Goal: Task Accomplishment & Management: Complete application form

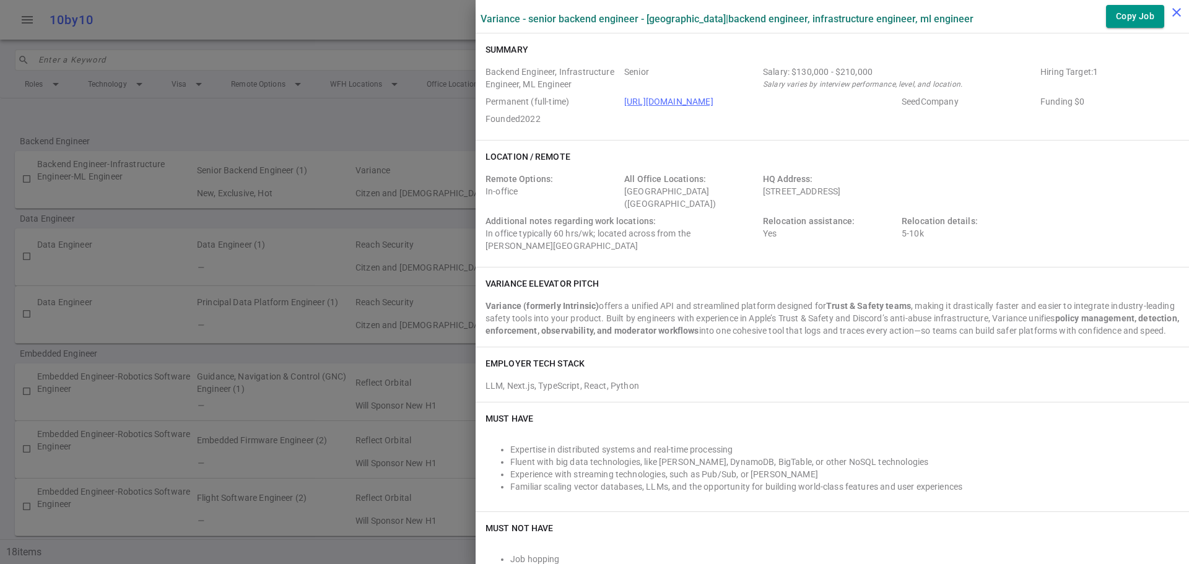
click at [1170, 12] on icon "close" at bounding box center [1176, 12] width 15 height 15
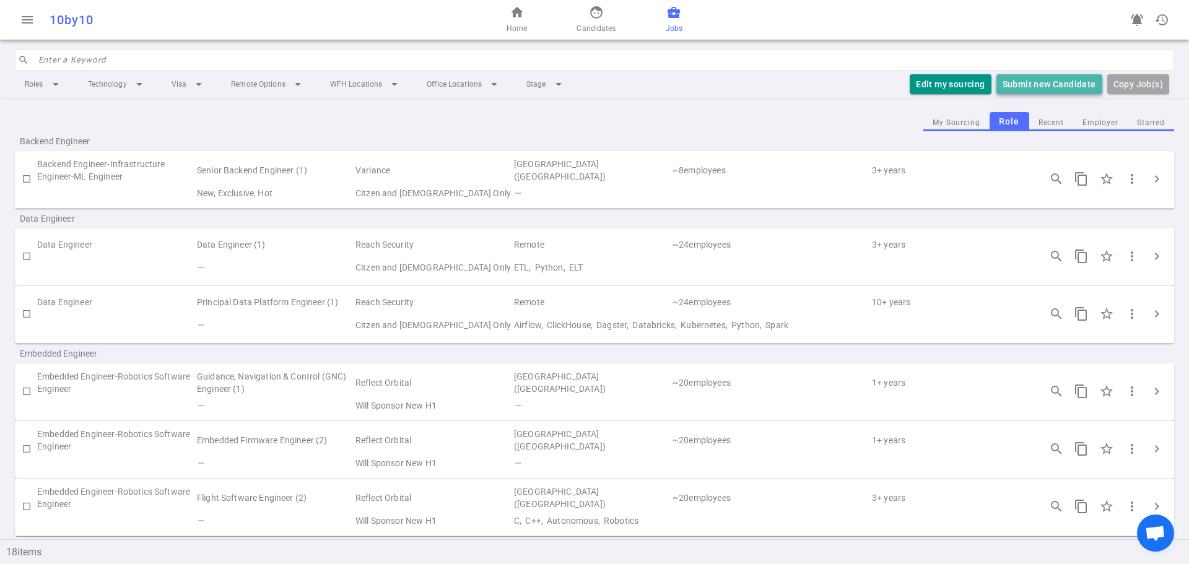
click at [1030, 79] on button "Submit new Candidate" at bounding box center [1049, 84] width 106 height 20
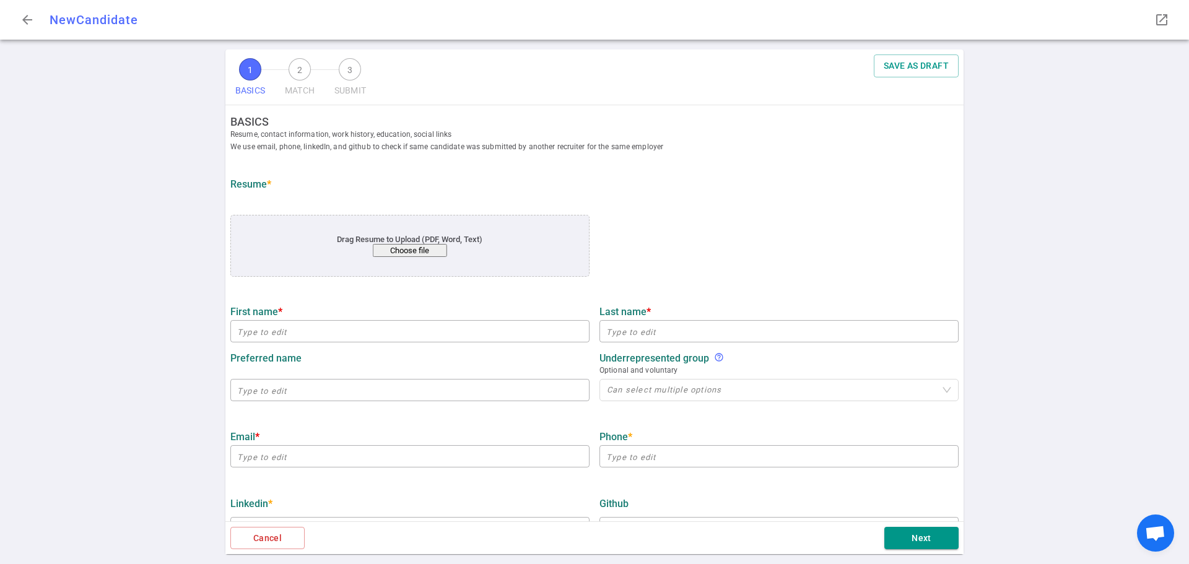
click at [398, 254] on button "Choose file" at bounding box center [410, 250] width 74 height 13
click at [385, 254] on button "Choose file" at bounding box center [410, 250] width 74 height 13
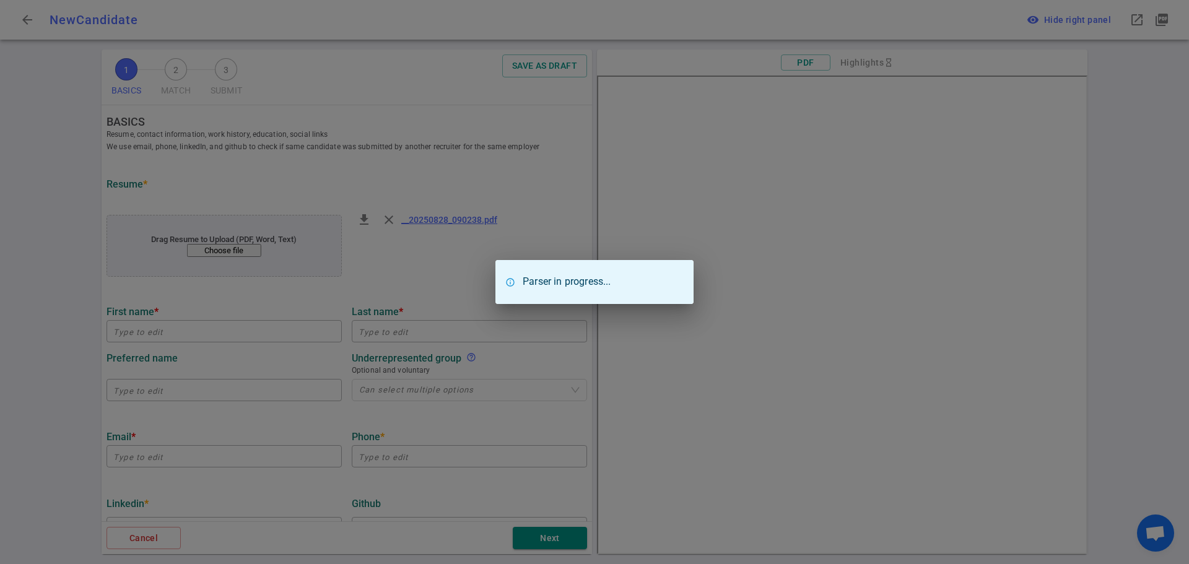
type input "[PERSON_NAME]"
type input "Katchour"
type input "[EMAIL_ADDRESS][DOMAIN_NAME]"
type input "Tote, Inc"
type textarea "Individual Contributor / Technical Leader"
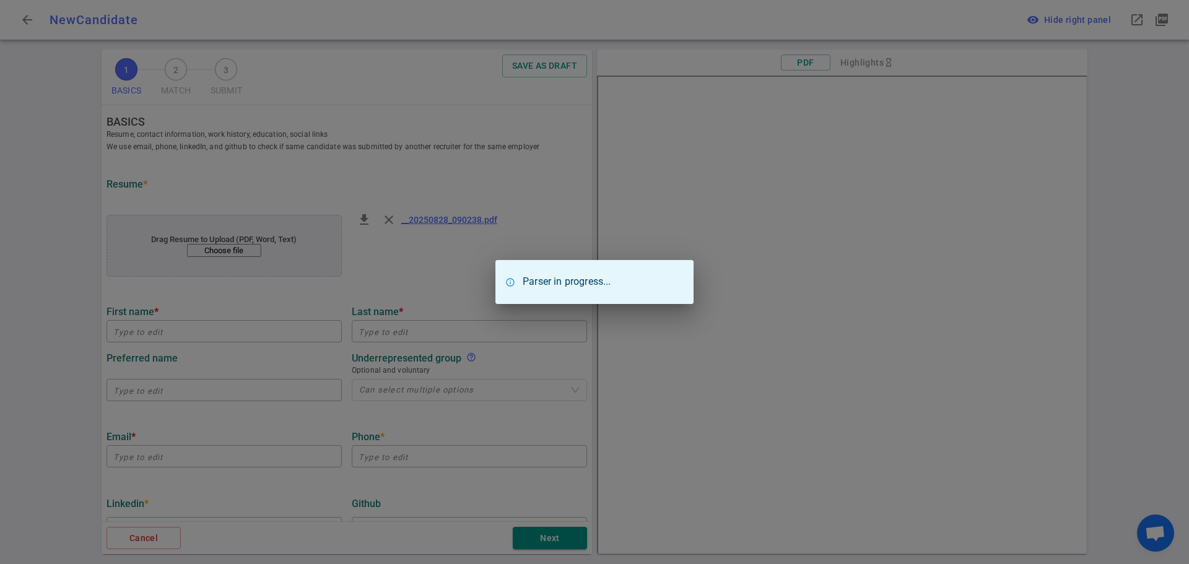
type input "19.8"
type input "University Of Aerospace Technology"
type input "Computer Science"
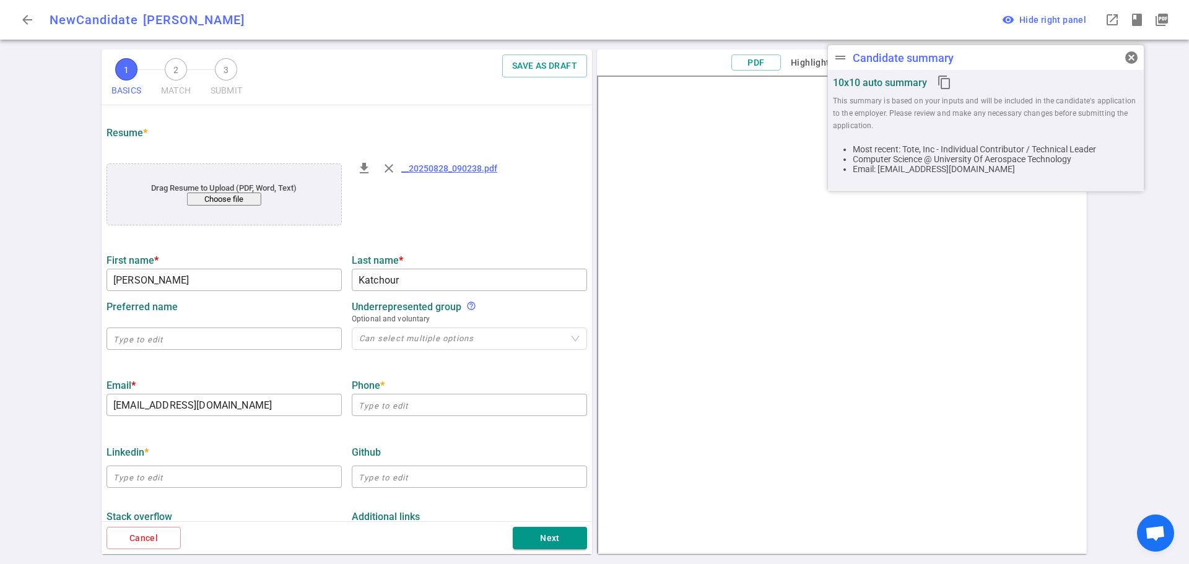
scroll to position [124, 0]
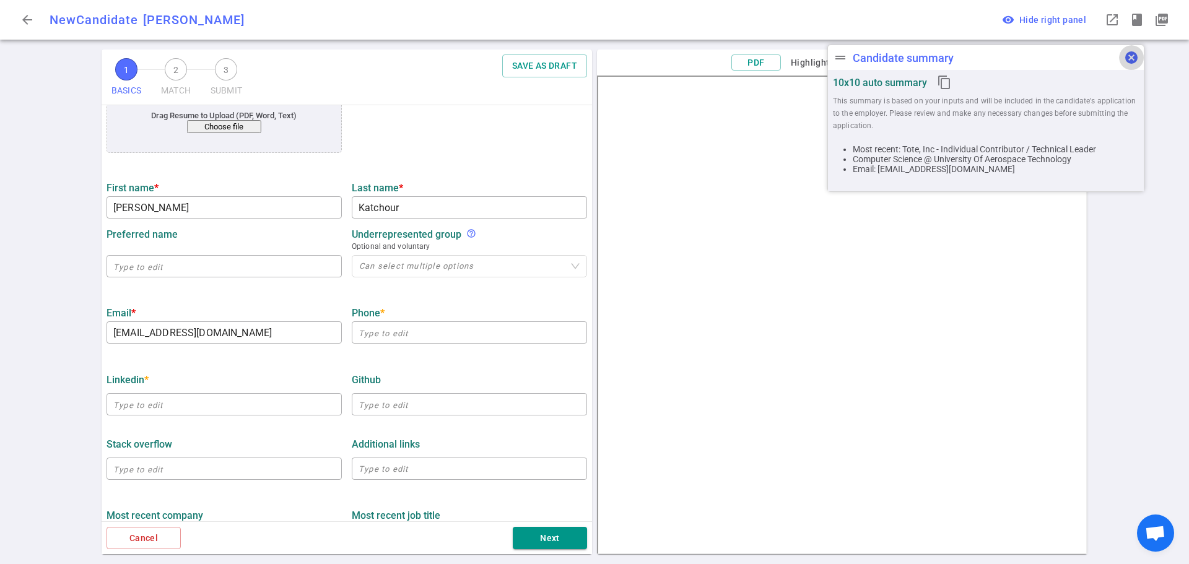
click at [1129, 56] on span "cancel" at bounding box center [1131, 57] width 15 height 15
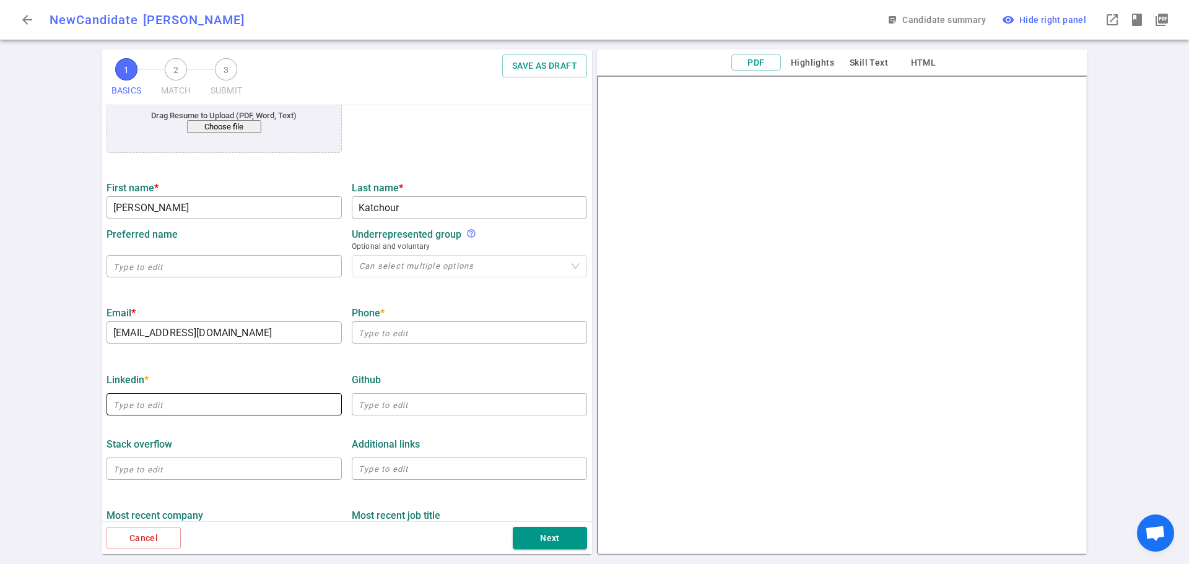
click at [143, 407] on input "text" at bounding box center [224, 404] width 235 height 20
paste input "[URL][DOMAIN_NAME]"
type input "[URL][DOMAIN_NAME]"
click at [367, 333] on input "text" at bounding box center [469, 333] width 235 height 20
paste input "[PHONE_NUMBER]"
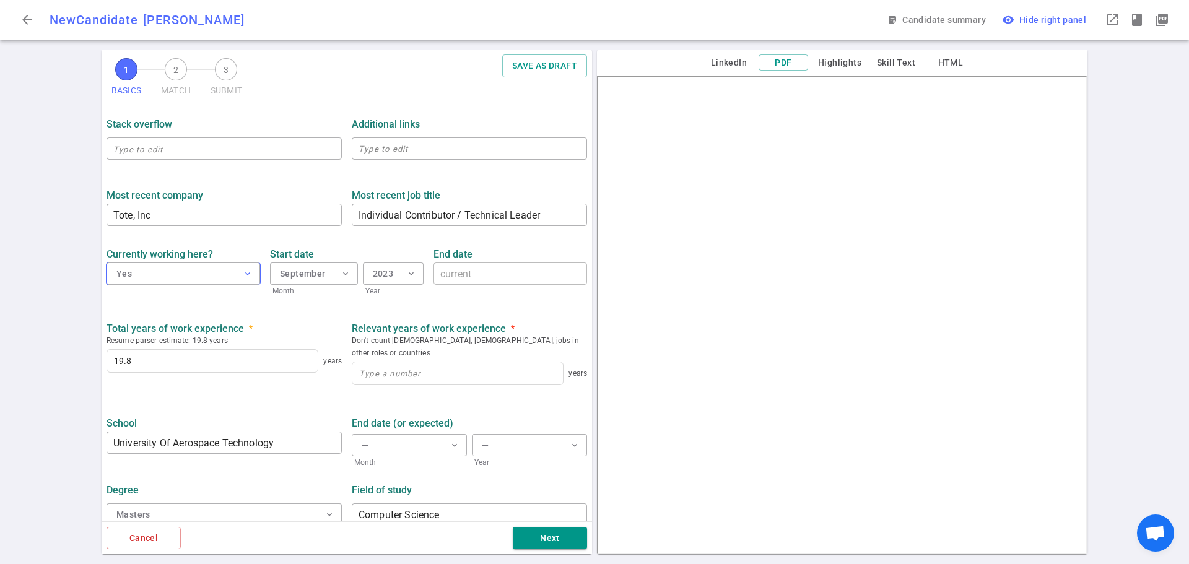
scroll to position [445, 0]
type input "[PHONE_NUMBER]"
click at [354, 361] on input at bounding box center [457, 372] width 211 height 22
type input "15"
click at [85, 356] on div "1 BASICS 2 MATCH 3 SUBMIT SAVE AS DRAFT BASICS Resume, contact information, wor…" at bounding box center [594, 307] width 1189 height 515
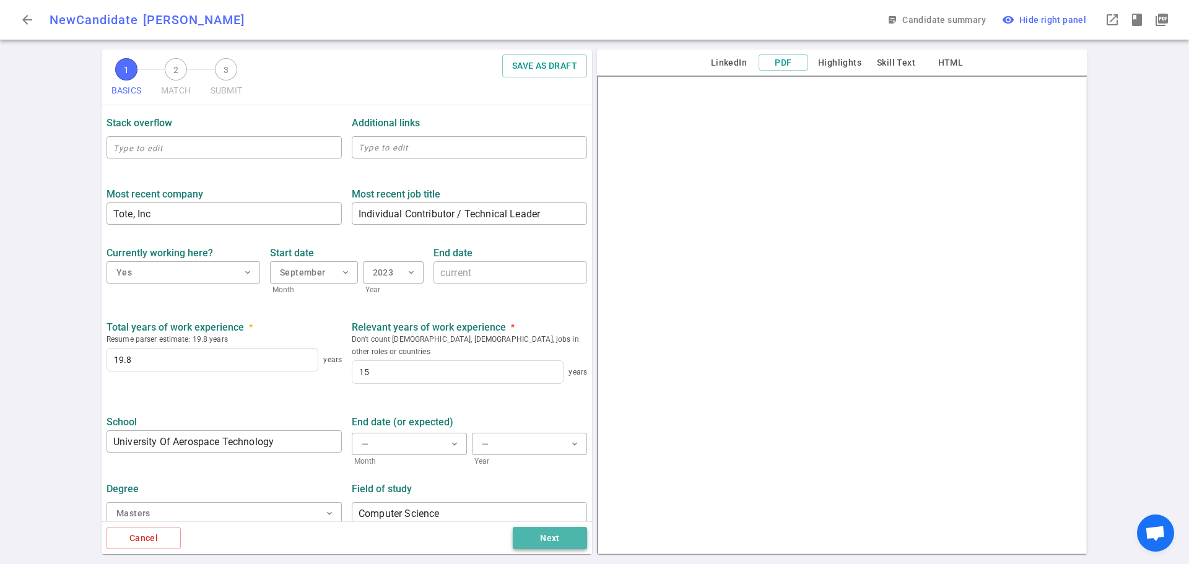
click at [559, 546] on button "Next" at bounding box center [550, 538] width 74 height 23
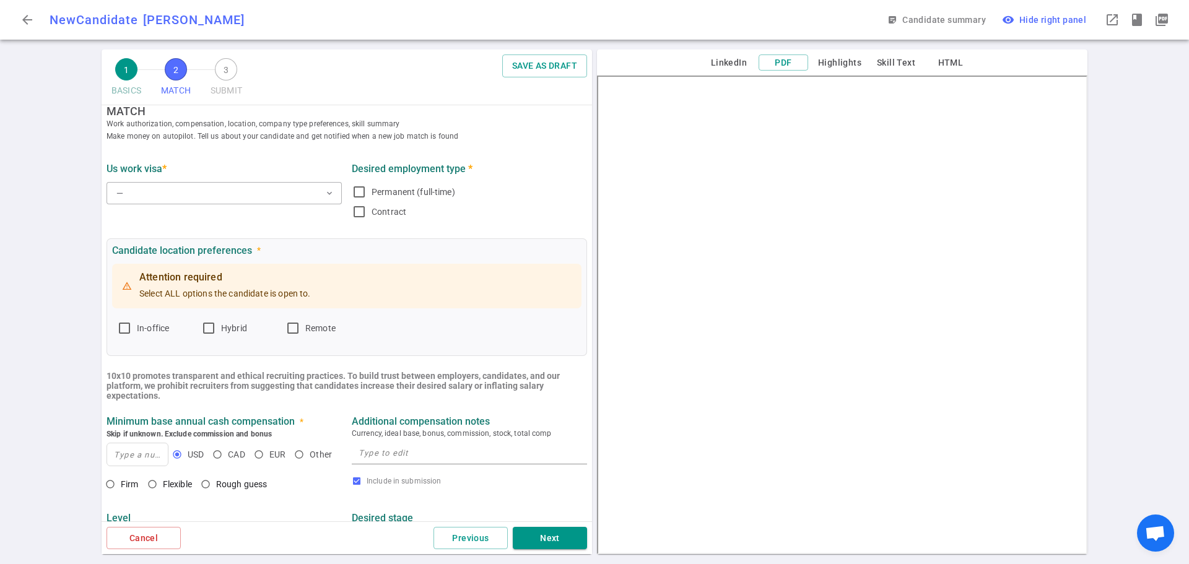
scroll to position [0, 0]
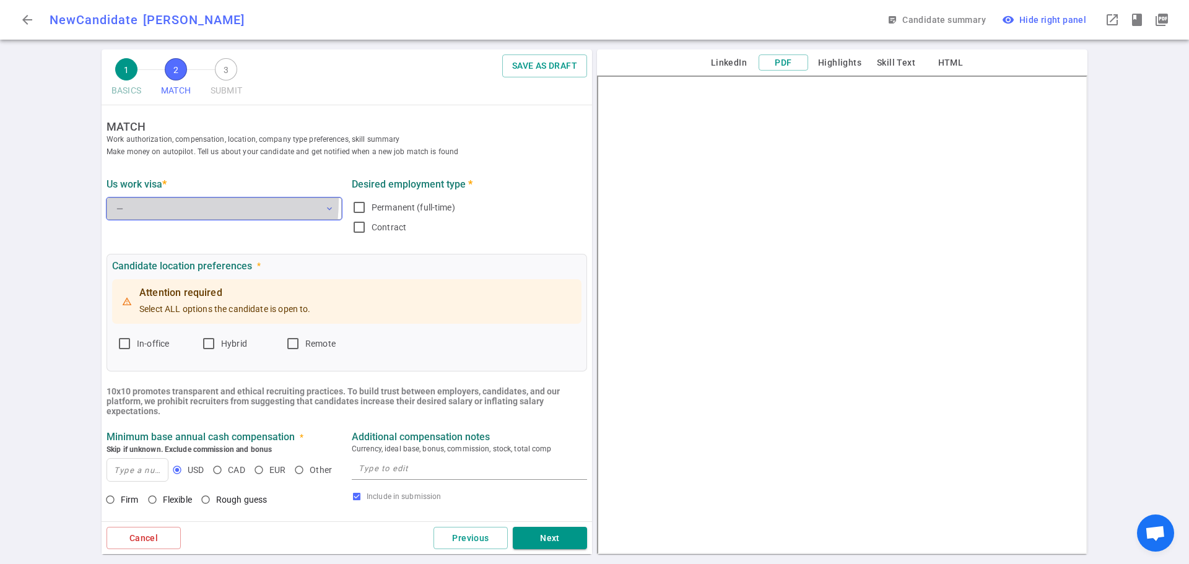
click at [161, 201] on button "— expand_more" at bounding box center [224, 209] width 235 height 22
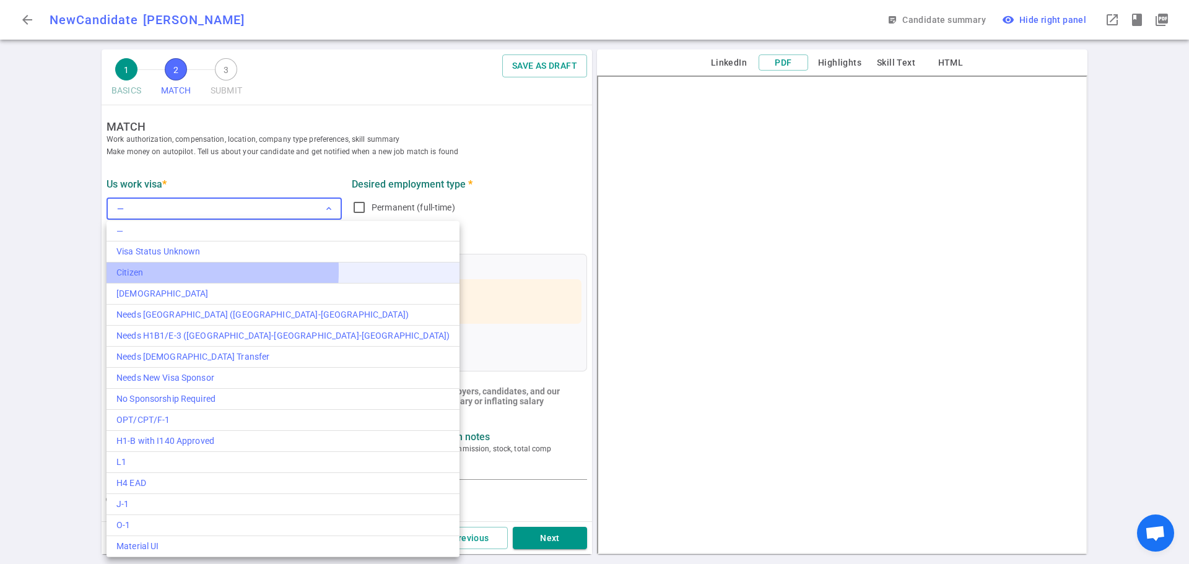
click at [139, 271] on div "Citizen" at bounding box center [282, 272] width 333 height 13
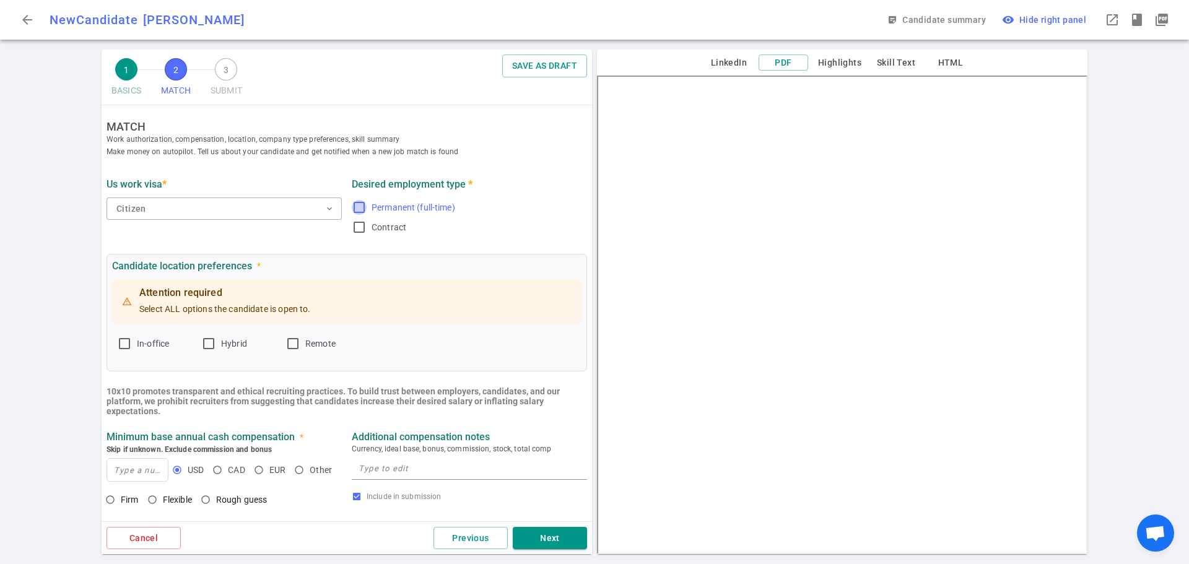
click at [357, 206] on input "Permanent (full-time)" at bounding box center [359, 207] width 15 height 15
checkbox input "true"
click at [209, 339] on input "Hybrid" at bounding box center [208, 343] width 15 height 15
checkbox input "true"
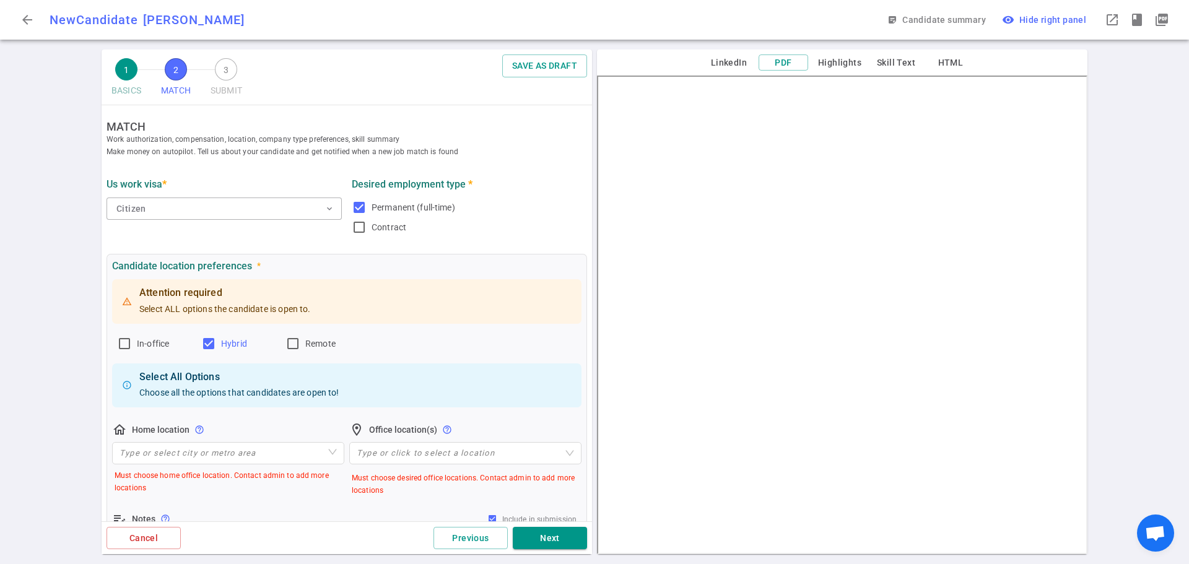
click at [291, 346] on input "Remote" at bounding box center [292, 343] width 15 height 15
checkbox input "true"
click at [123, 342] on input "In-office" at bounding box center [124, 343] width 15 height 15
checkbox input "true"
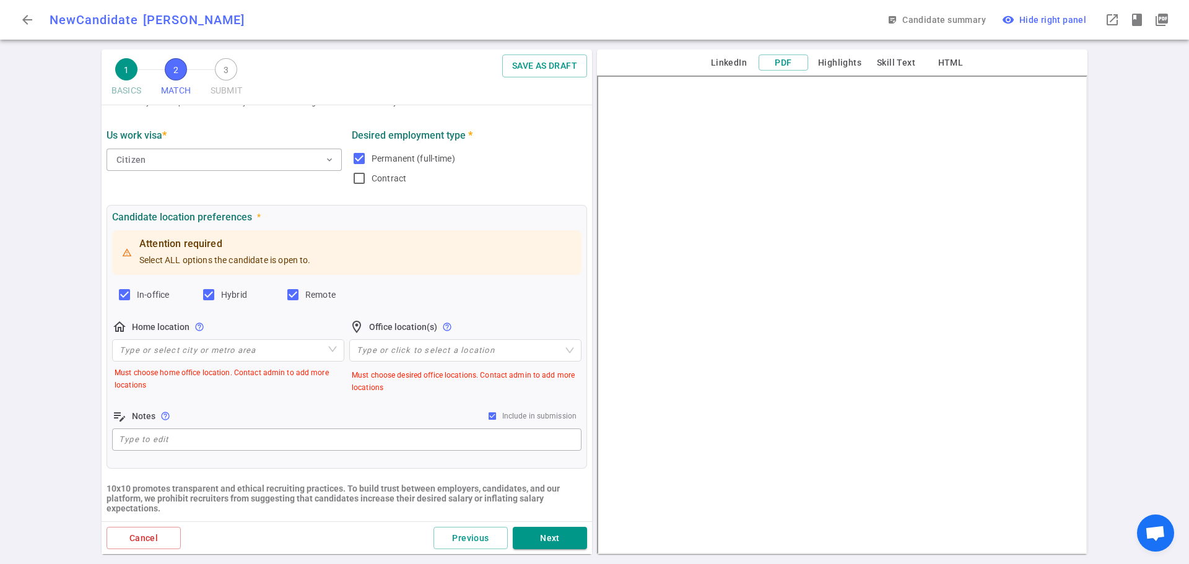
scroll to position [124, 0]
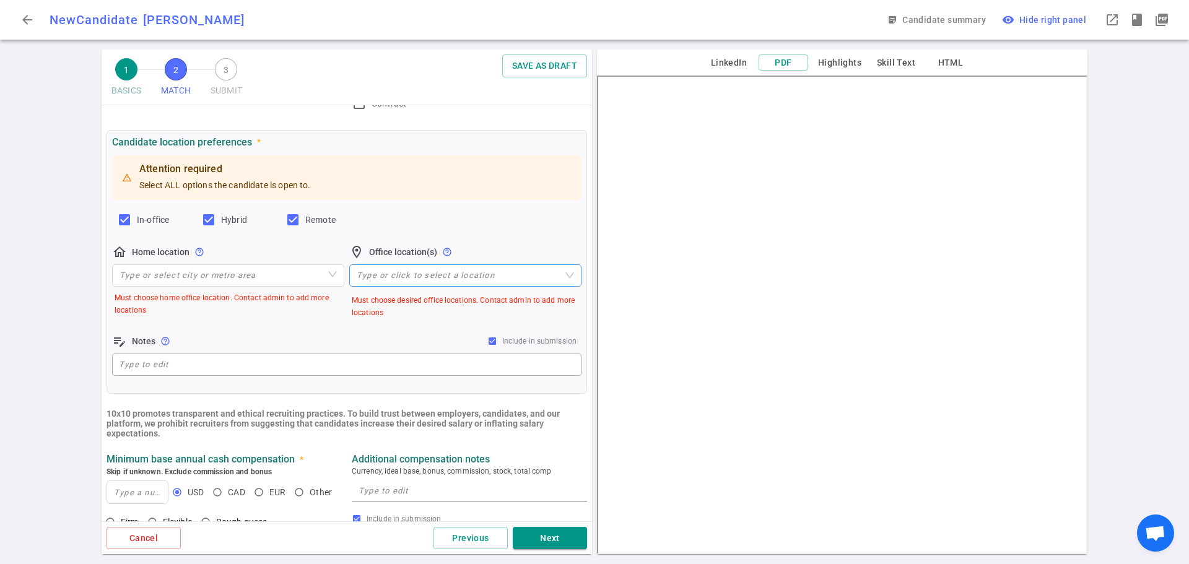
click at [379, 285] on div "Type or click to select a location" at bounding box center [465, 275] width 232 height 22
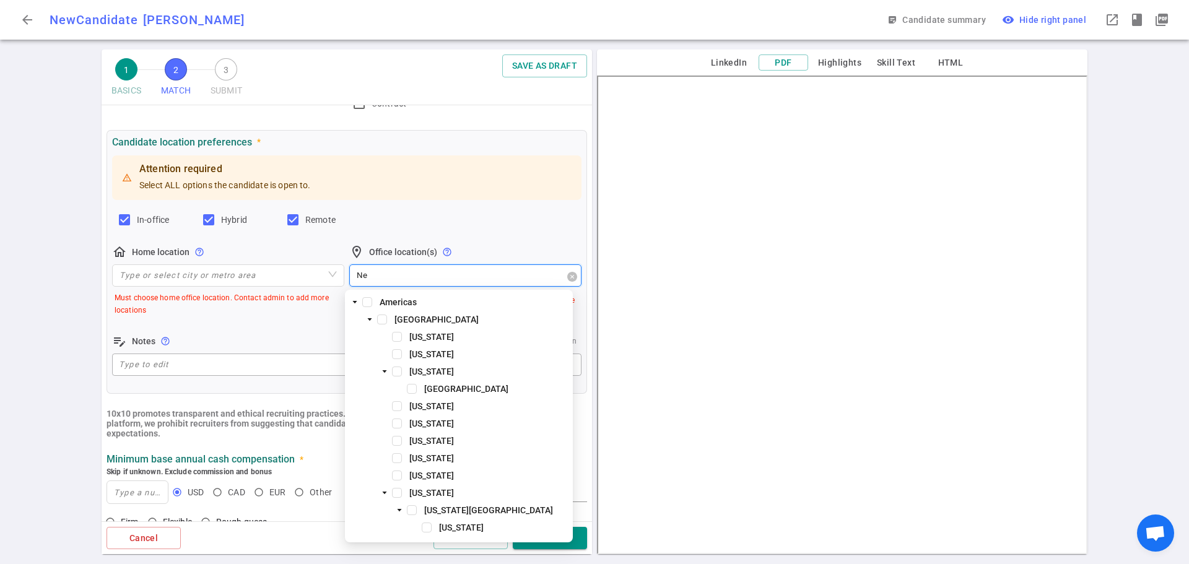
type input "Nev"
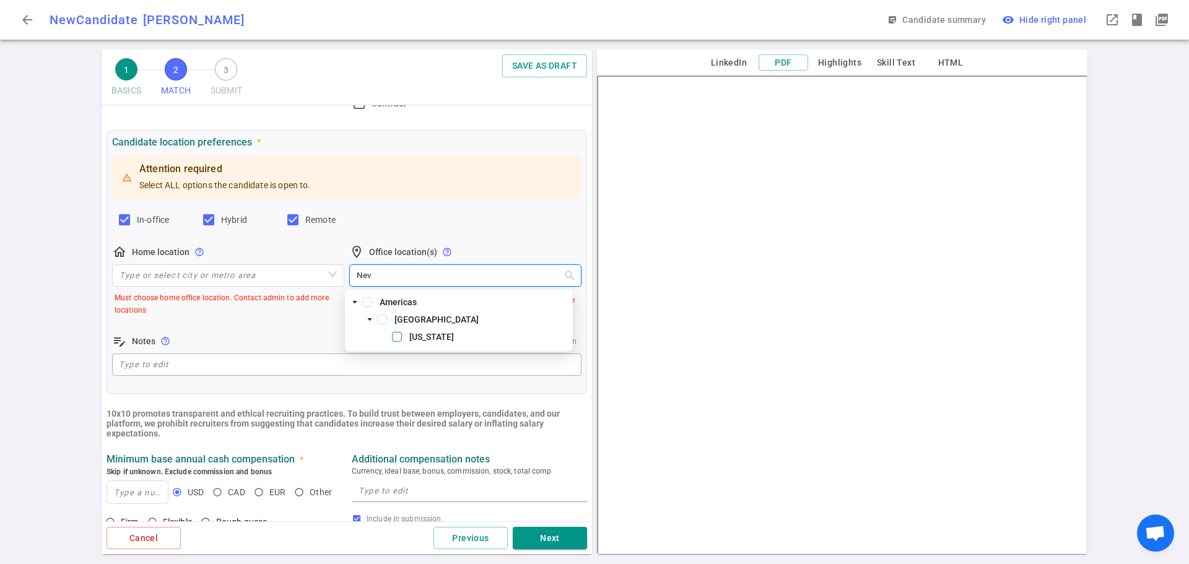
click at [398, 335] on span at bounding box center [397, 337] width 10 height 10
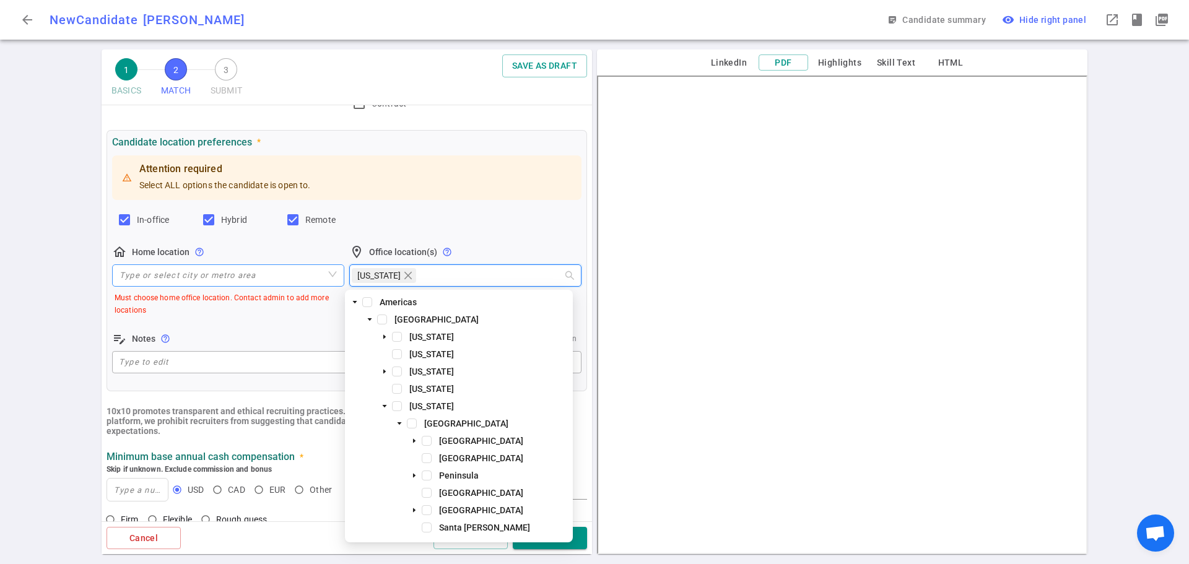
click at [166, 276] on input "search" at bounding box center [228, 275] width 217 height 21
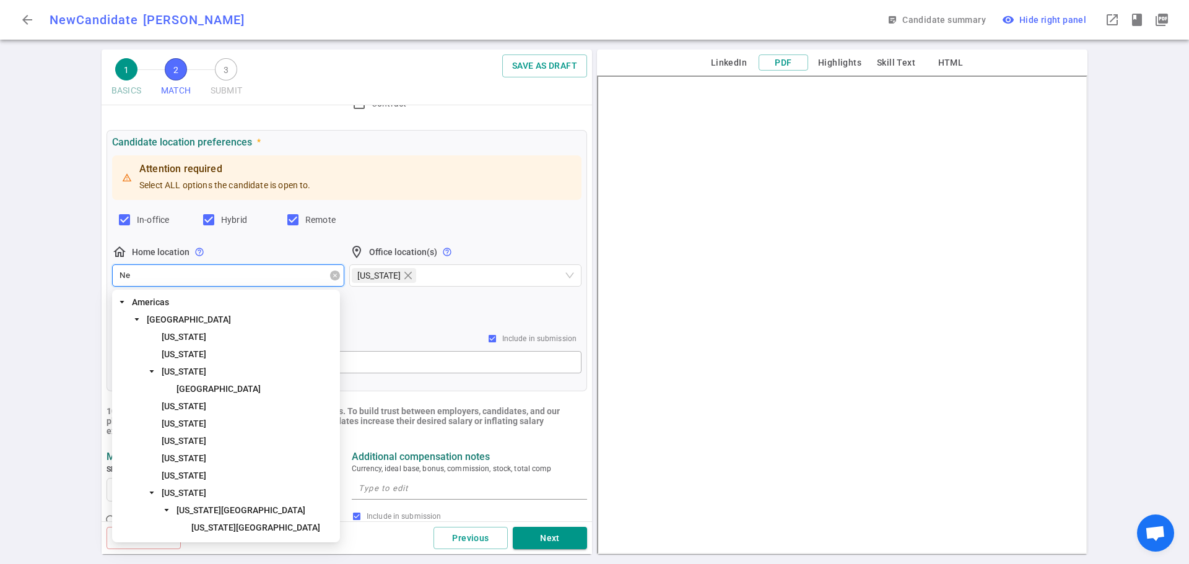
type input "Nev"
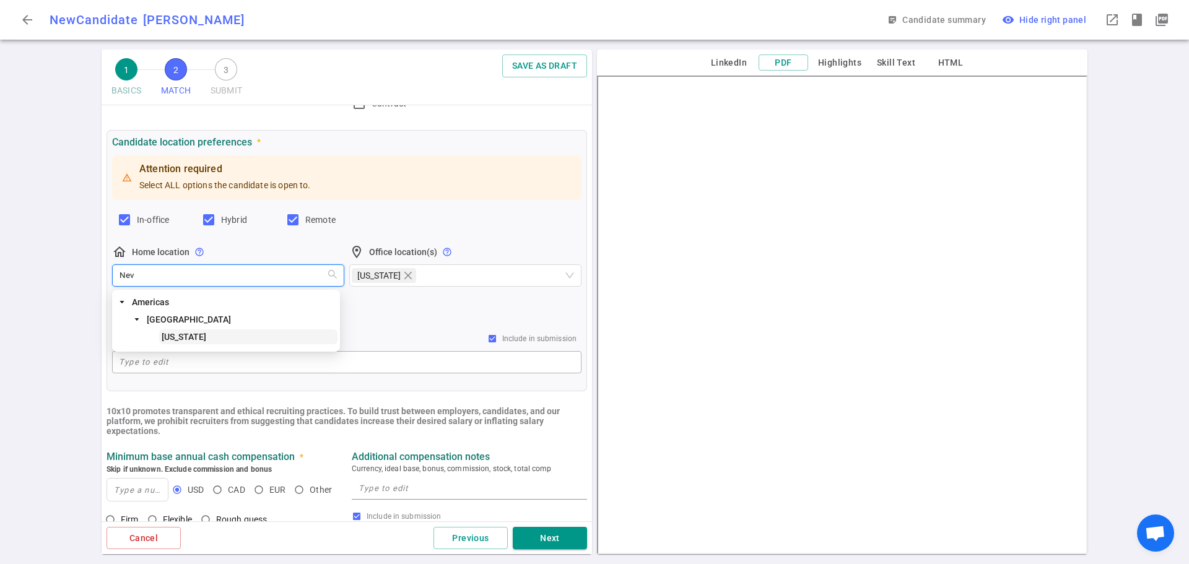
click at [185, 336] on span "[US_STATE]" at bounding box center [184, 337] width 45 height 10
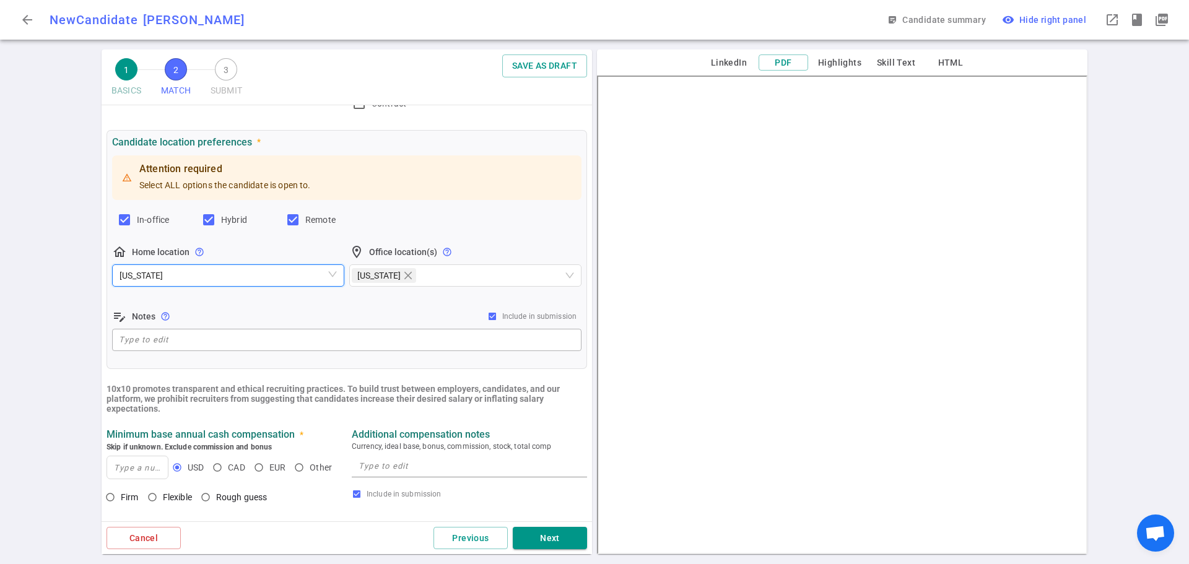
click at [246, 368] on div "Candidate location preferences * Attention required Select ALL options the cand…" at bounding box center [347, 249] width 481 height 239
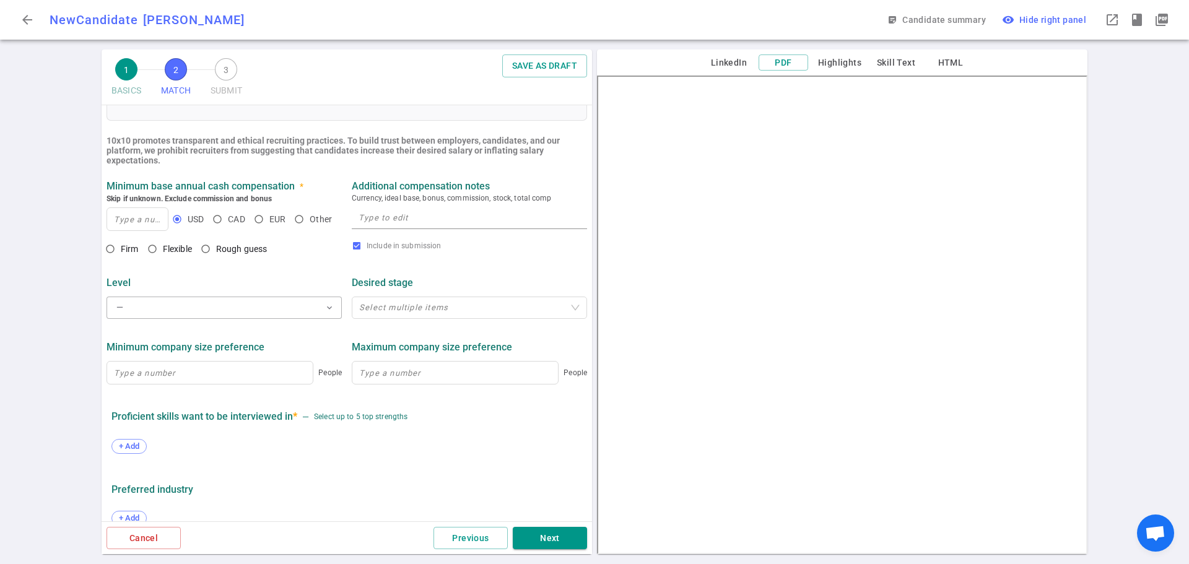
scroll to position [466, 0]
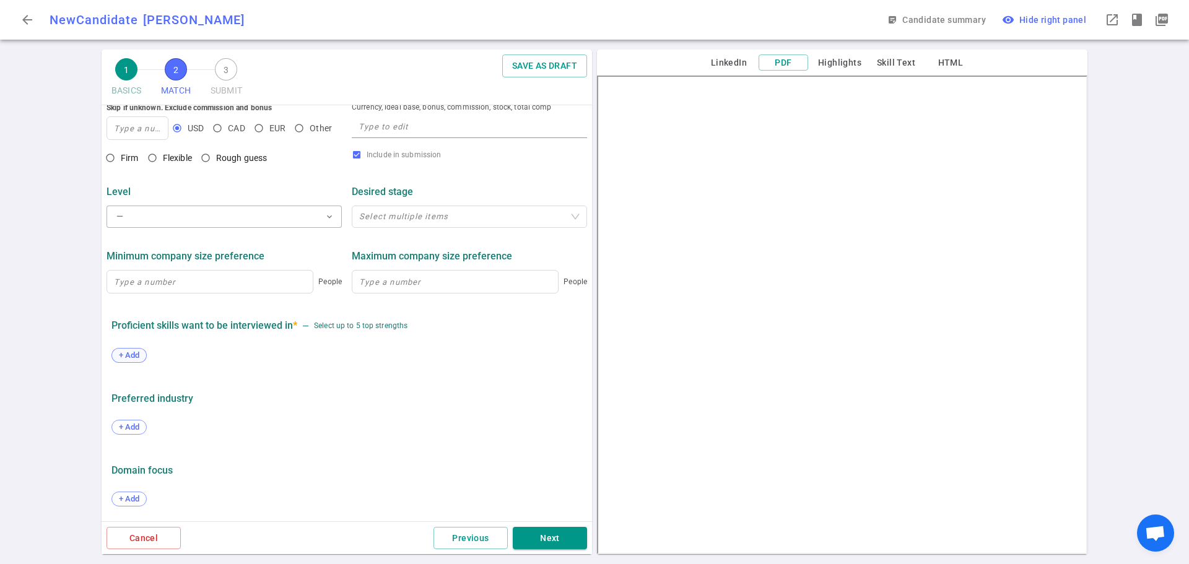
click at [139, 352] on span "+ Add" at bounding box center [129, 355] width 29 height 9
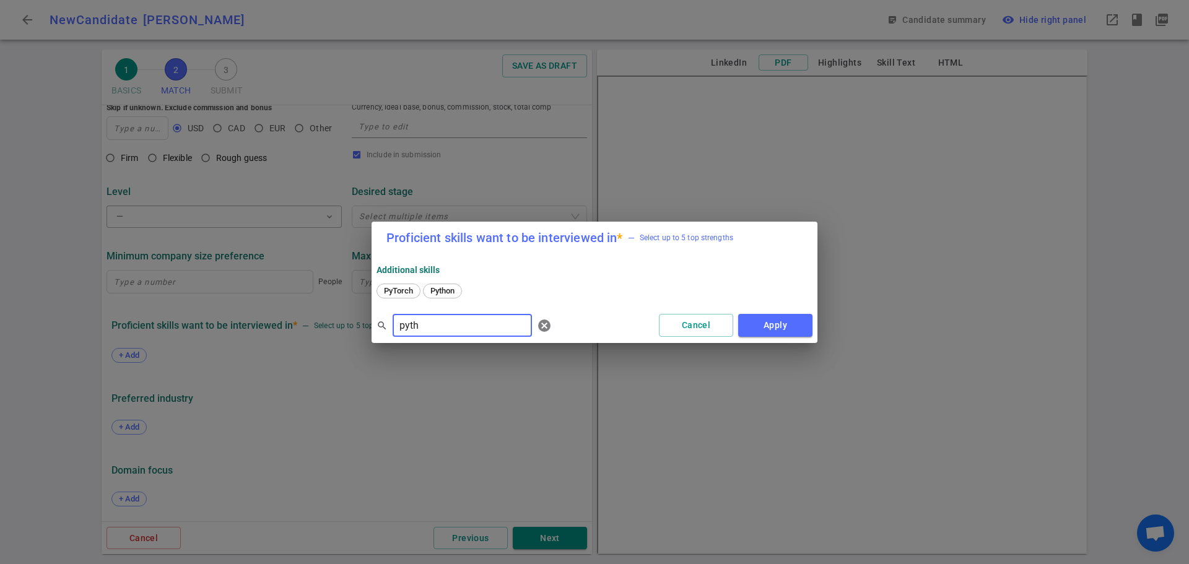
click at [448, 292] on span "Python" at bounding box center [442, 290] width 33 height 9
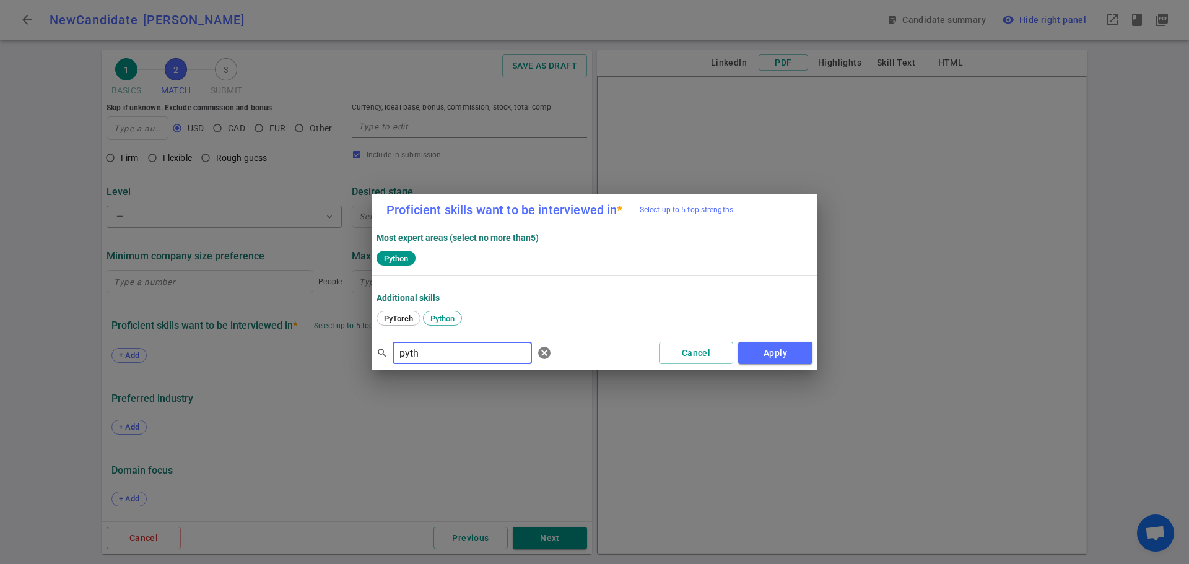
drag, startPoint x: 458, startPoint y: 348, endPoint x: 315, endPoint y: 349, distance: 143.1
click at [315, 349] on div "Proficient skills want to be interviewed in * — Select up to 5 top strengths Mo…" at bounding box center [594, 282] width 1189 height 564
type input "S"
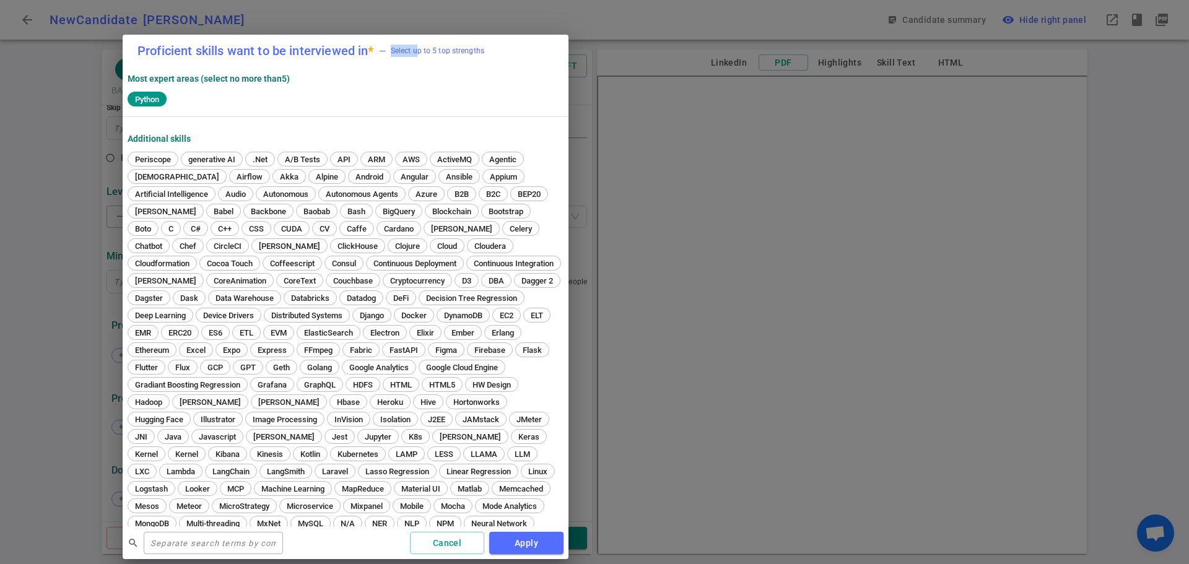
drag, startPoint x: 671, startPoint y: 32, endPoint x: 421, endPoint y: 48, distance: 250.7
click at [421, 46] on span "— Select up to 5 top strengths" at bounding box center [431, 51] width 105 height 12
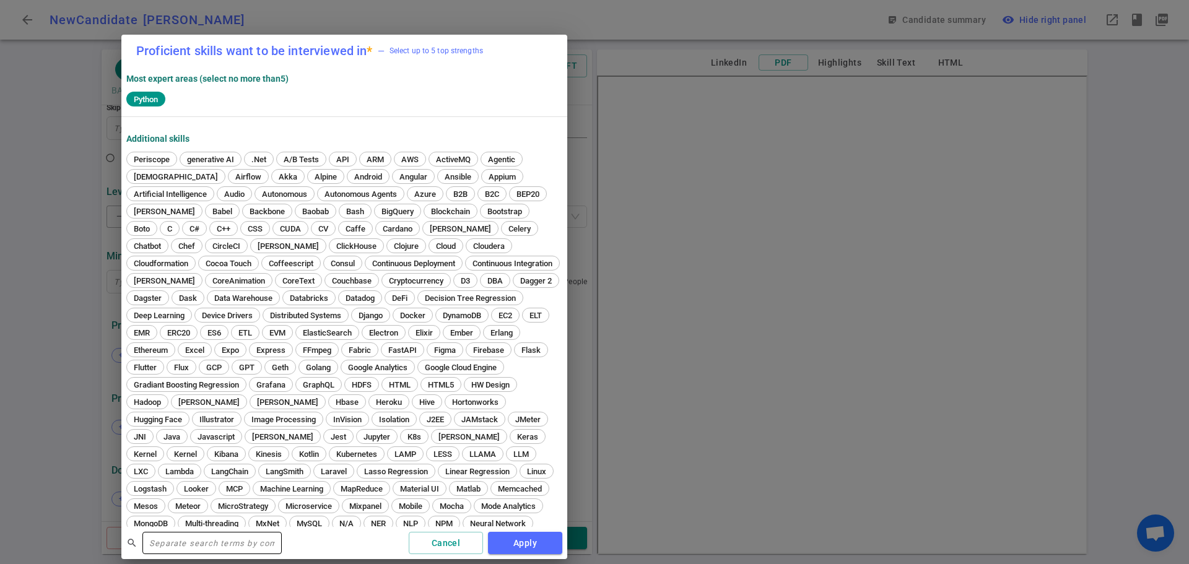
click at [214, 546] on input "text" at bounding box center [211, 543] width 139 height 20
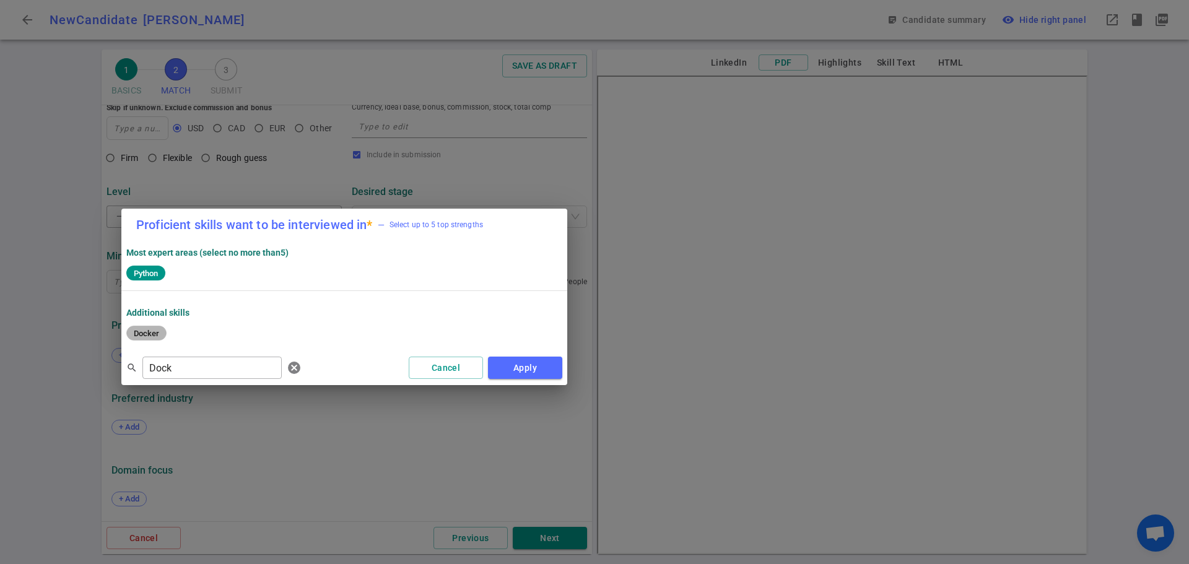
click at [144, 331] on span "Docker" at bounding box center [146, 333] width 34 height 9
drag, startPoint x: 187, startPoint y: 375, endPoint x: 121, endPoint y: 375, distance: 65.6
click at [121, 375] on div "search Dock ​ [PERSON_NAME] Apply" at bounding box center [344, 368] width 446 height 35
click at [145, 329] on span "[PERSON_NAME]" at bounding box center [164, 333] width 70 height 9
drag, startPoint x: 180, startPoint y: 364, endPoint x: 100, endPoint y: 357, distance: 80.7
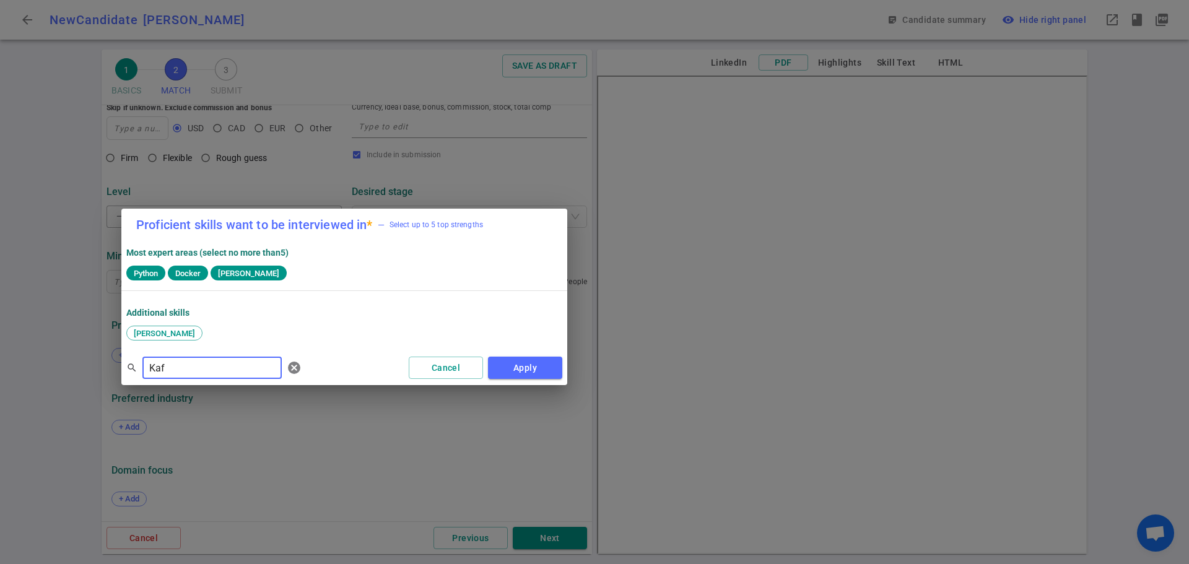
click at [100, 357] on div "Proficient skills want to be interviewed in * — Select up to 5 top strengths Mo…" at bounding box center [594, 282] width 1189 height 564
click at [133, 332] on span "API" at bounding box center [140, 333] width 22 height 9
drag, startPoint x: 193, startPoint y: 369, endPoint x: 94, endPoint y: 369, distance: 99.1
click at [94, 369] on div "Proficient skills want to be interviewed in * — Select up to 5 top strengths Mo…" at bounding box center [594, 282] width 1189 height 564
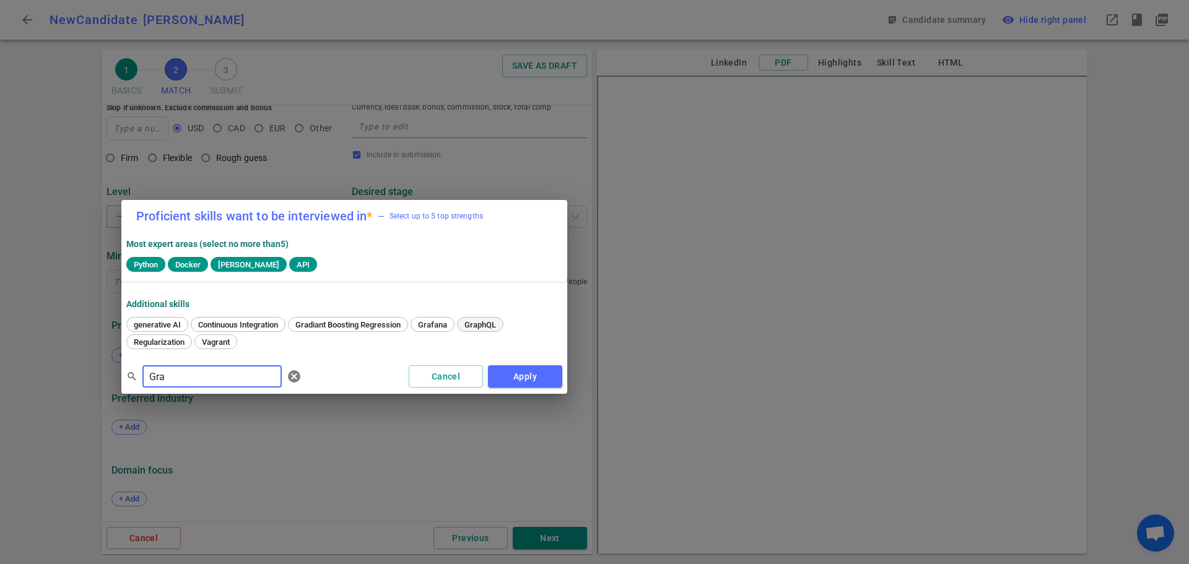
type input "Gra"
click at [468, 325] on span "GraphQL" at bounding box center [480, 324] width 40 height 9
click at [521, 375] on button "Apply" at bounding box center [525, 376] width 74 height 23
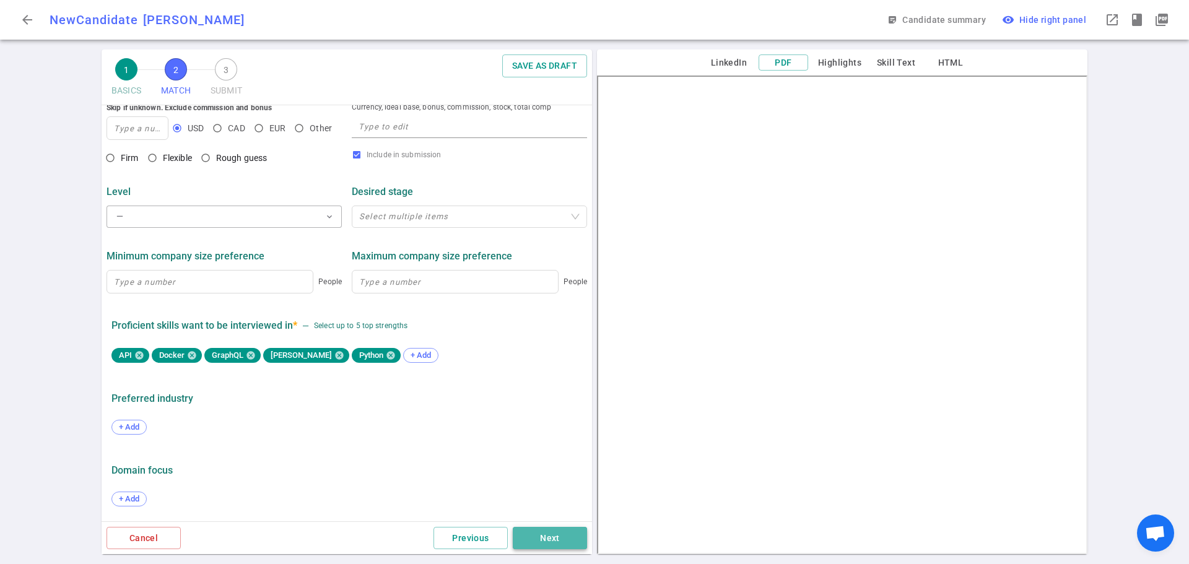
click at [549, 533] on button "Next" at bounding box center [550, 538] width 74 height 23
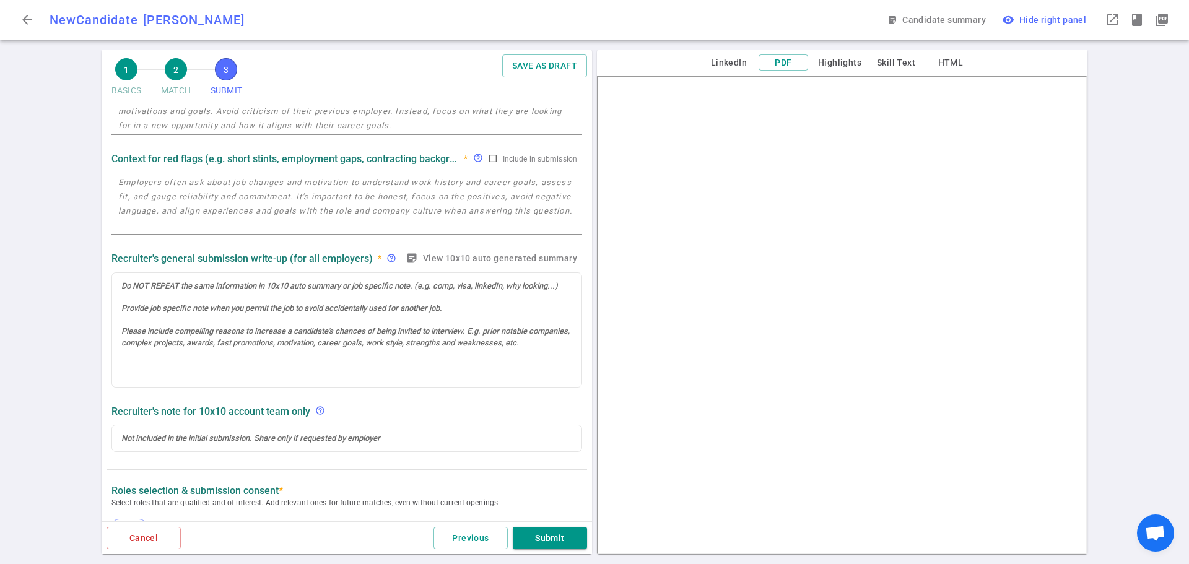
scroll to position [0, 0]
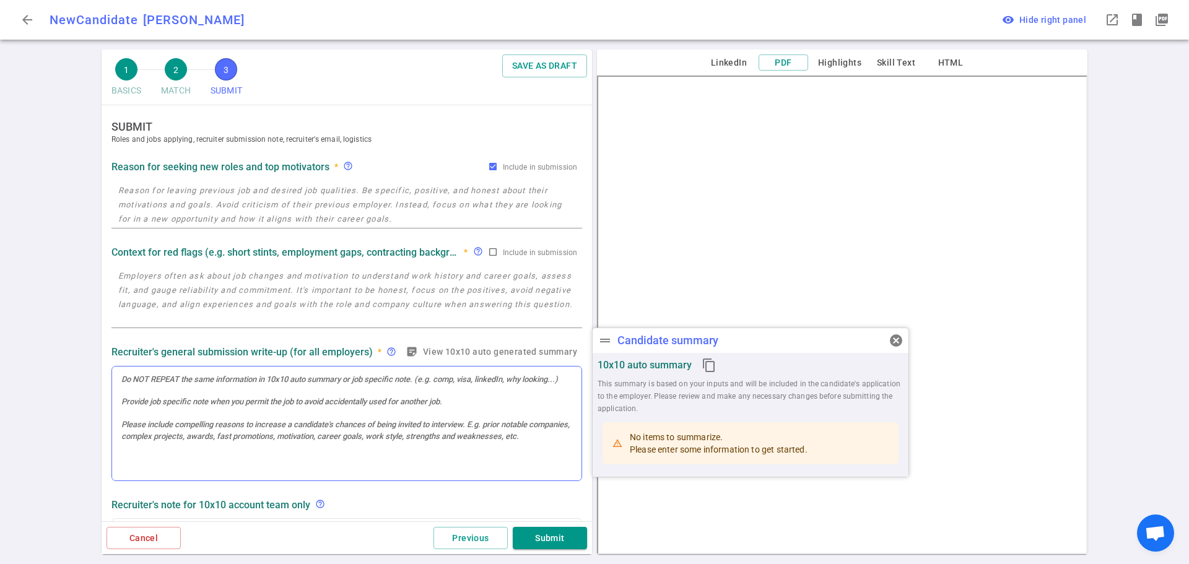
click at [159, 412] on div at bounding box center [346, 424] width 469 height 115
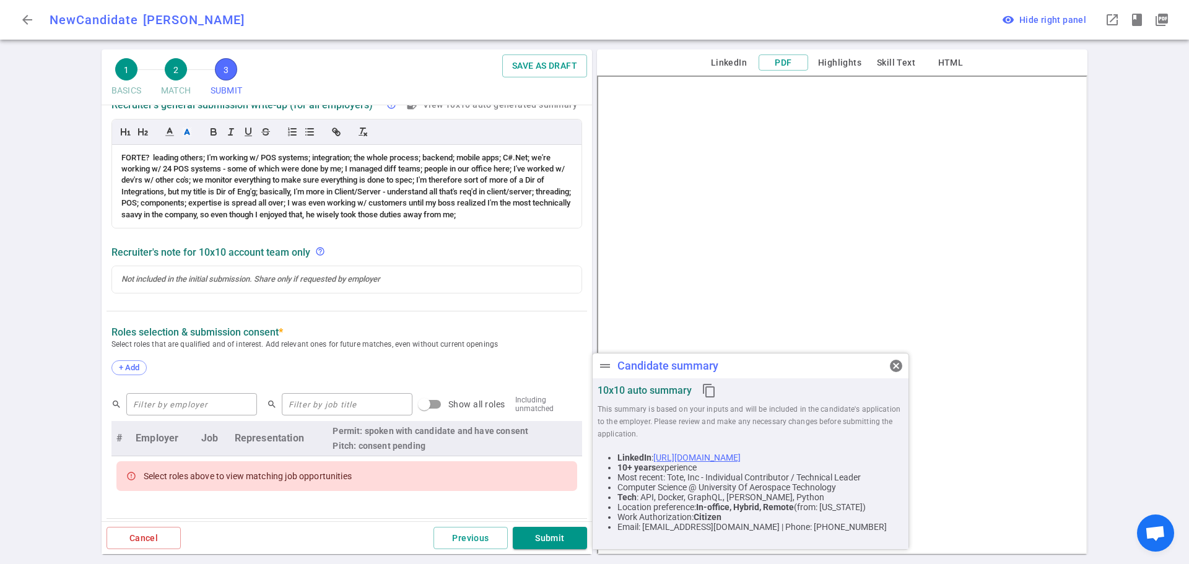
scroll to position [248, 0]
click at [128, 363] on div "SUBMIT Roles and jobs applying, recruiter submission note, recruiter's email, l…" at bounding box center [347, 320] width 490 height 925
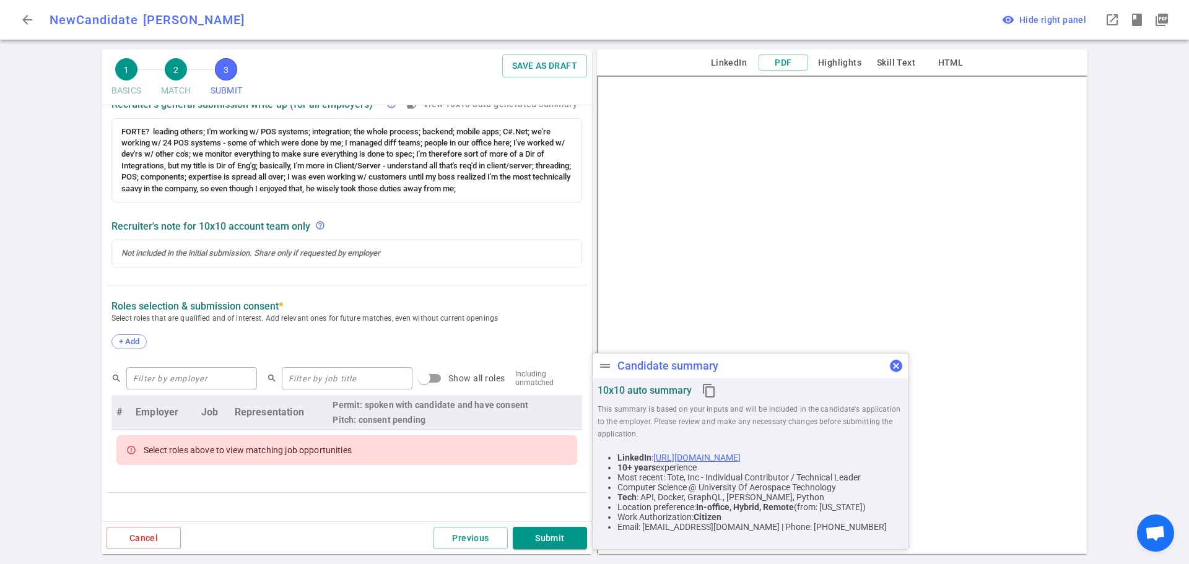
click at [899, 366] on span "cancel" at bounding box center [896, 366] width 15 height 15
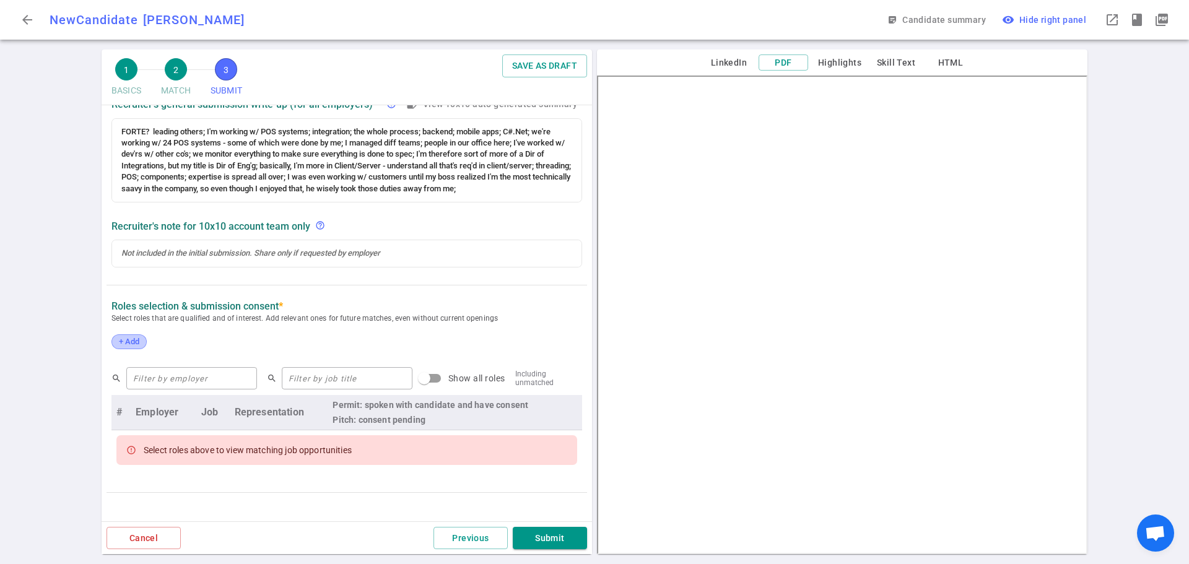
click at [134, 339] on span "+ Add" at bounding box center [129, 341] width 29 height 9
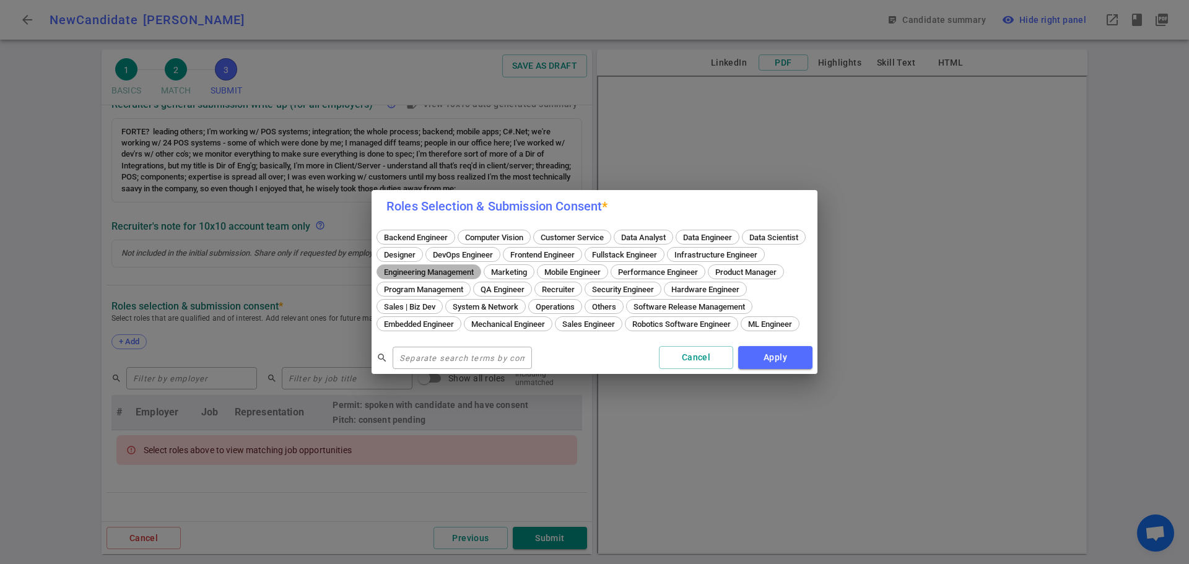
click at [478, 268] on span "Engineering Management" at bounding box center [429, 272] width 98 height 9
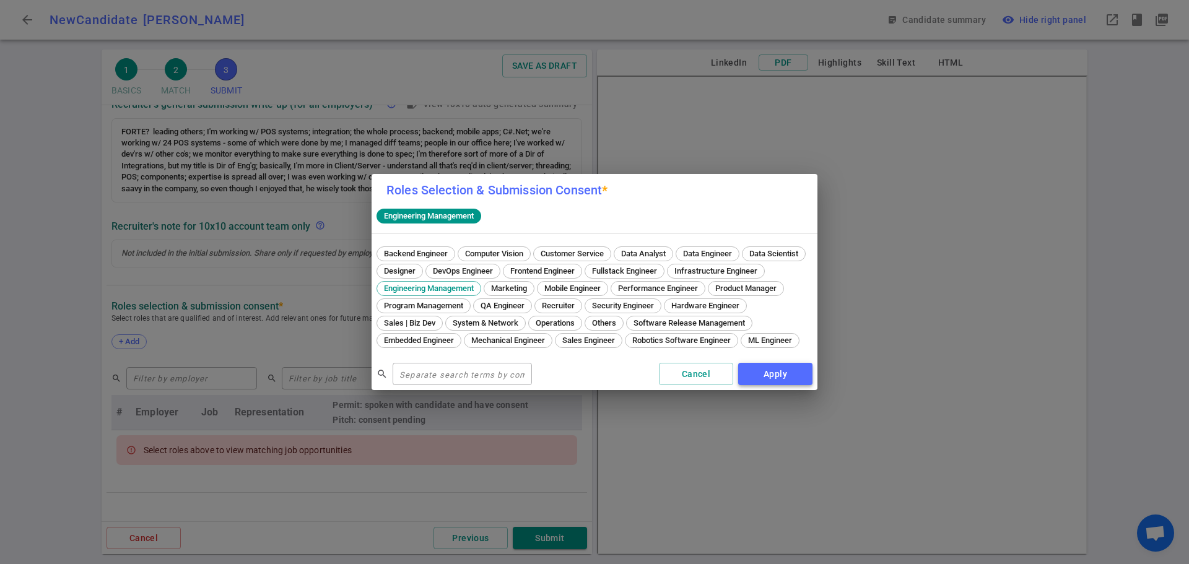
click at [767, 385] on button "Apply" at bounding box center [775, 374] width 74 height 23
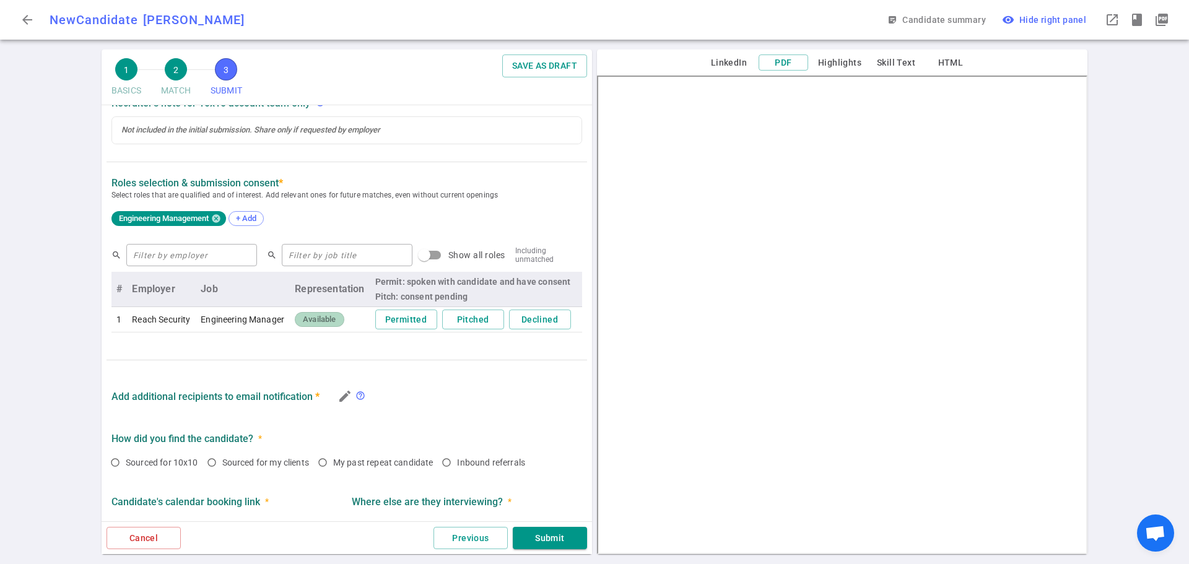
scroll to position [372, 0]
click at [395, 324] on button "Permitted" at bounding box center [406, 319] width 62 height 20
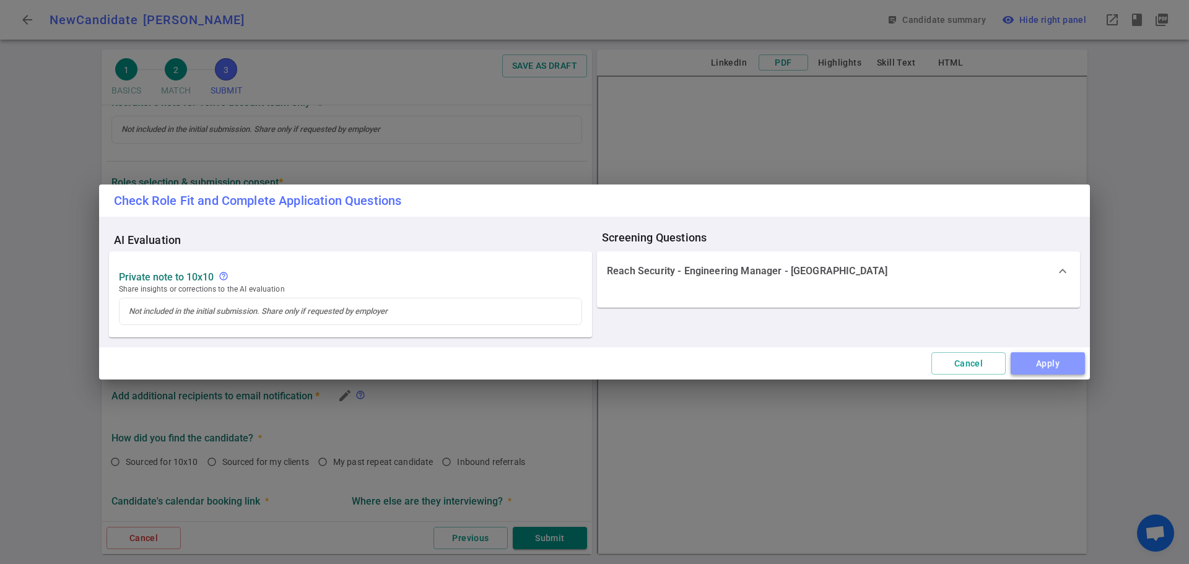
click at [1047, 357] on button "Apply" at bounding box center [1048, 363] width 74 height 23
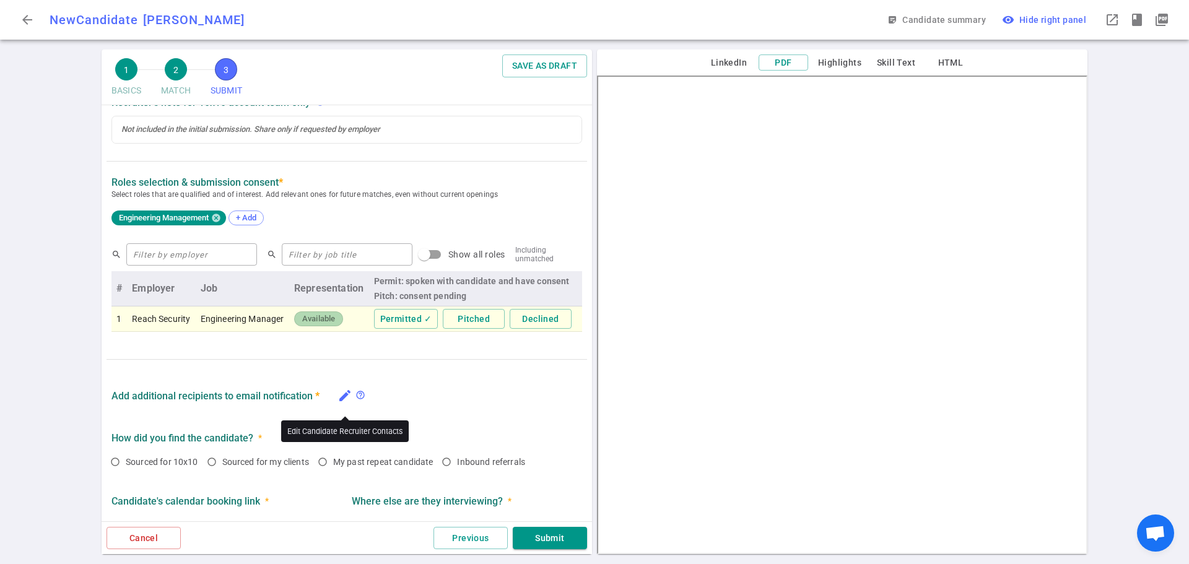
click at [342, 403] on icon "edit" at bounding box center [345, 395] width 15 height 15
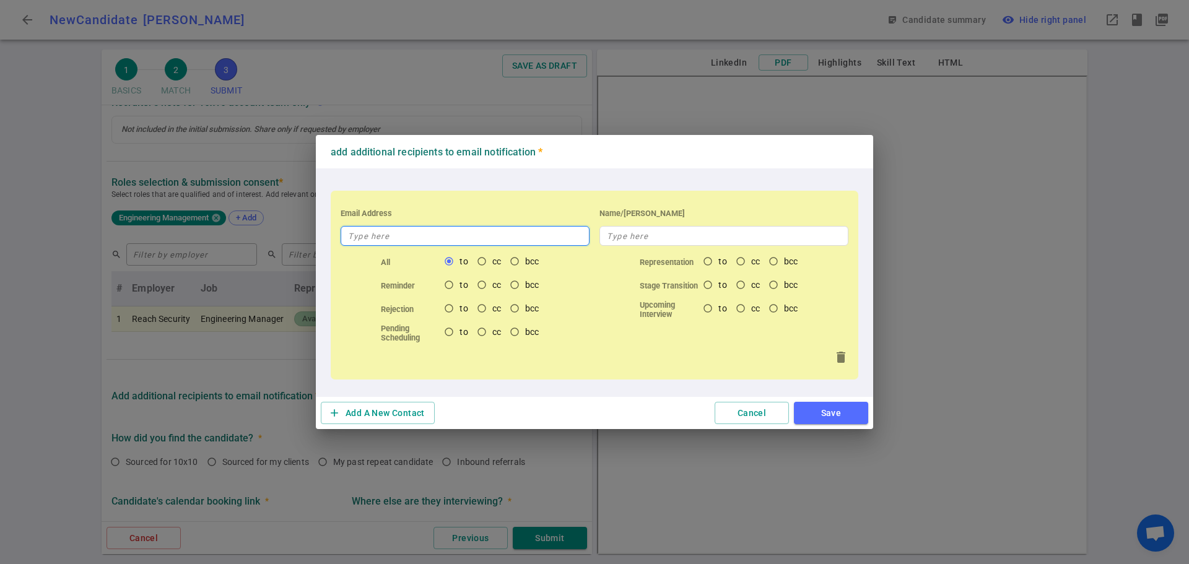
click at [368, 240] on input "text" at bounding box center [465, 236] width 249 height 20
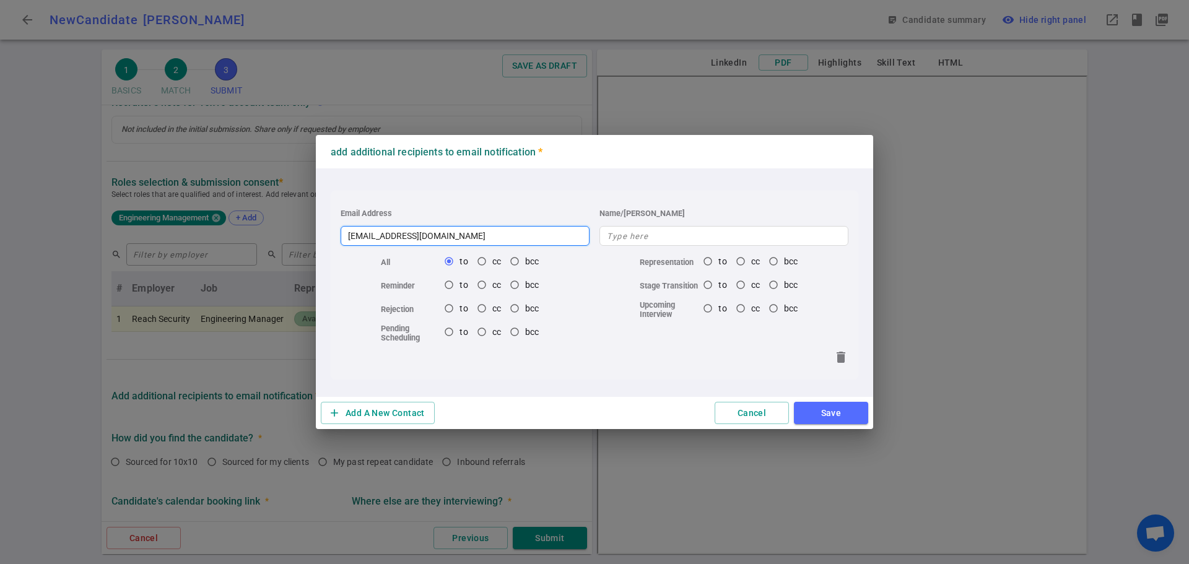
type input "[EMAIL_ADDRESS][DOMAIN_NAME]"
click at [832, 409] on button "Save" at bounding box center [831, 413] width 74 height 23
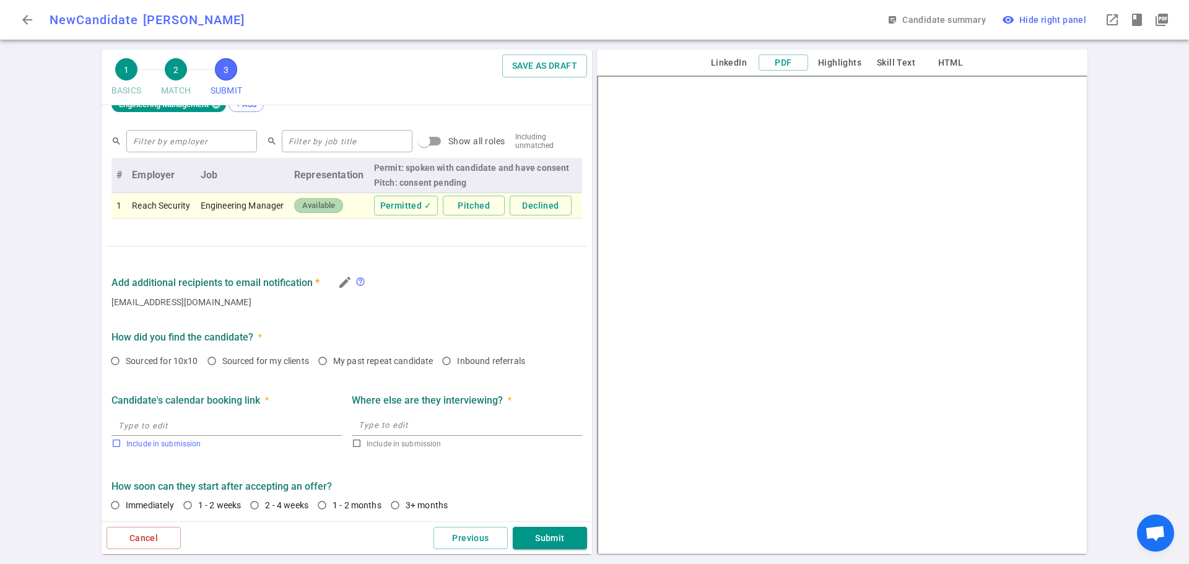
scroll to position [492, 0]
click at [111, 357] on input "Sourced for 10x10" at bounding box center [115, 359] width 21 height 21
click at [113, 358] on input "Sourced for 10x10" at bounding box center [115, 359] width 21 height 21
radio input "false"
click at [321, 362] on input "My past repeat candidate" at bounding box center [322, 359] width 21 height 21
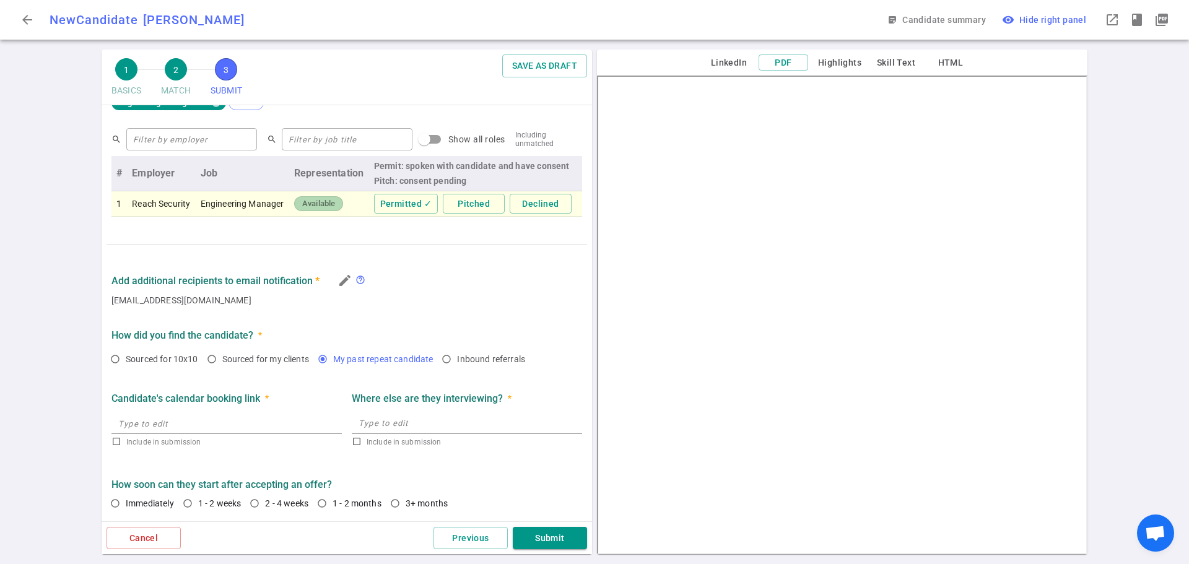
click at [321, 362] on input "My past repeat candidate" at bounding box center [322, 359] width 21 height 21
radio input "false"
click at [183, 502] on input "1 - 2 weeks" at bounding box center [187, 503] width 21 height 21
radio input "true"
click at [541, 534] on button "Submit" at bounding box center [550, 538] width 74 height 23
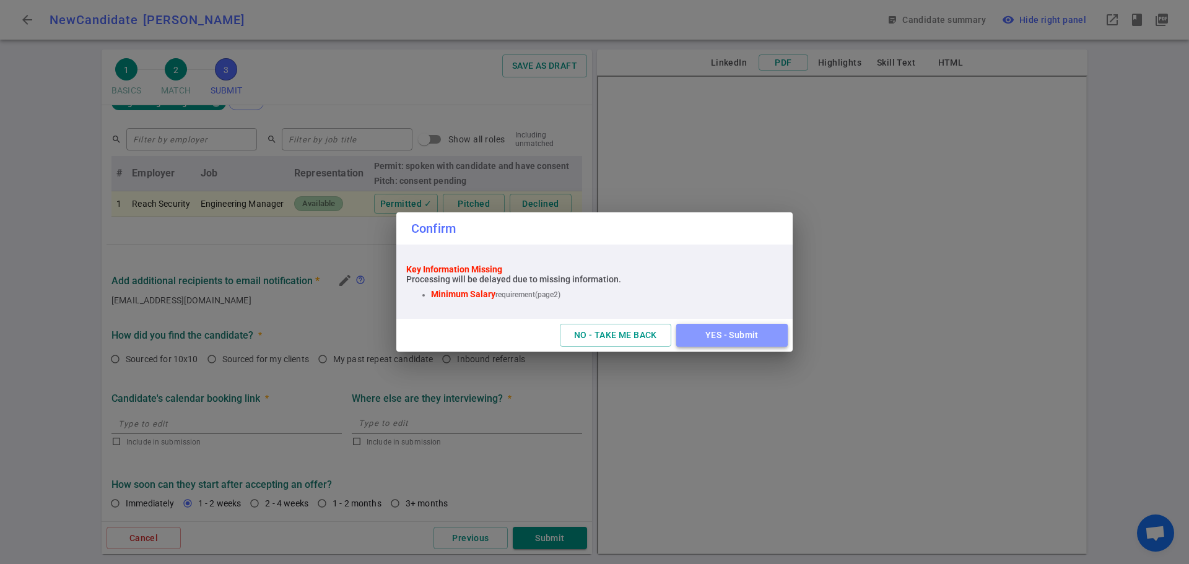
click at [734, 333] on button "YES - Submit" at bounding box center [731, 335] width 111 height 23
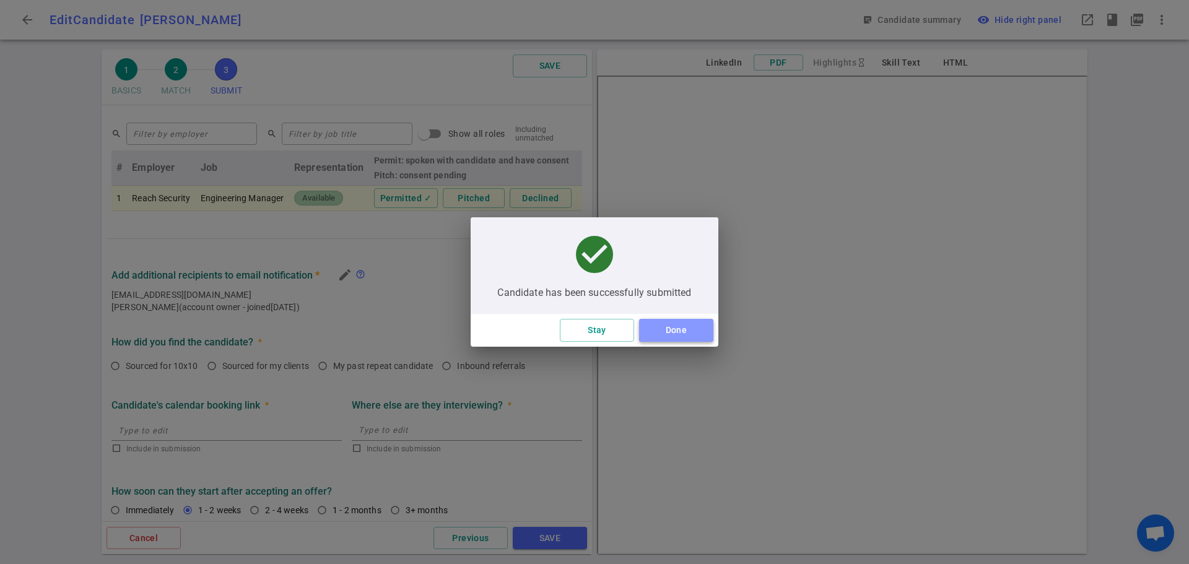
drag, startPoint x: 653, startPoint y: 323, endPoint x: 683, endPoint y: 335, distance: 32.5
click at [683, 335] on button "Done" at bounding box center [676, 330] width 74 height 23
